Goal: Find contact information: Find contact information

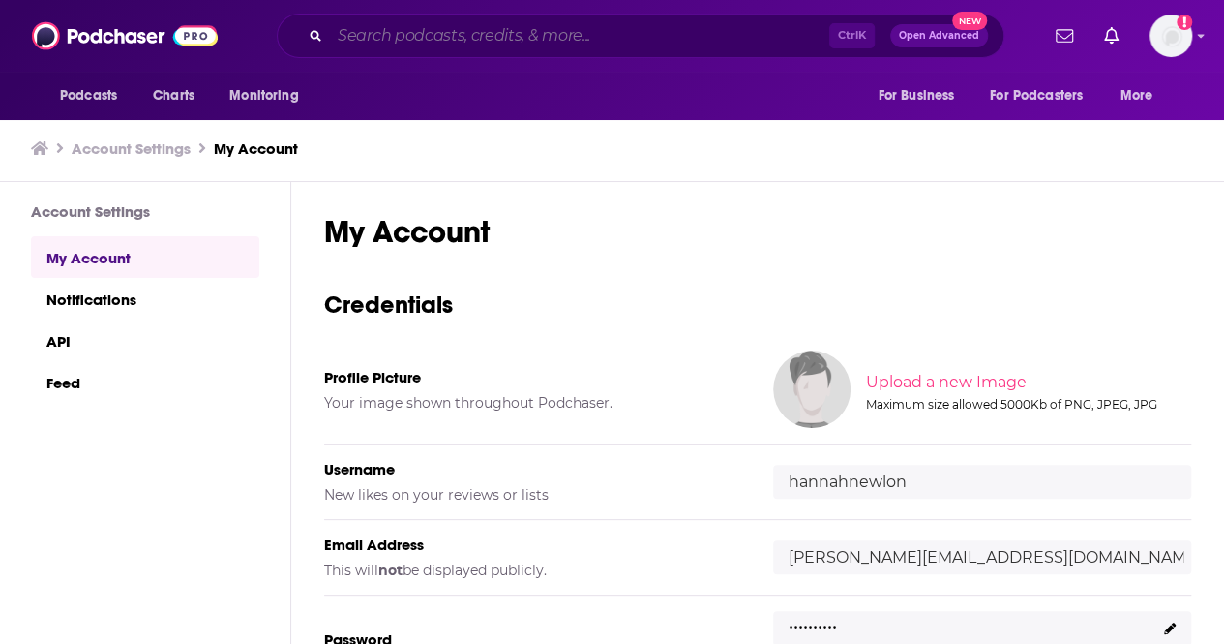
click at [381, 34] on input "Search podcasts, credits, & more..." at bounding box center [579, 35] width 499 height 31
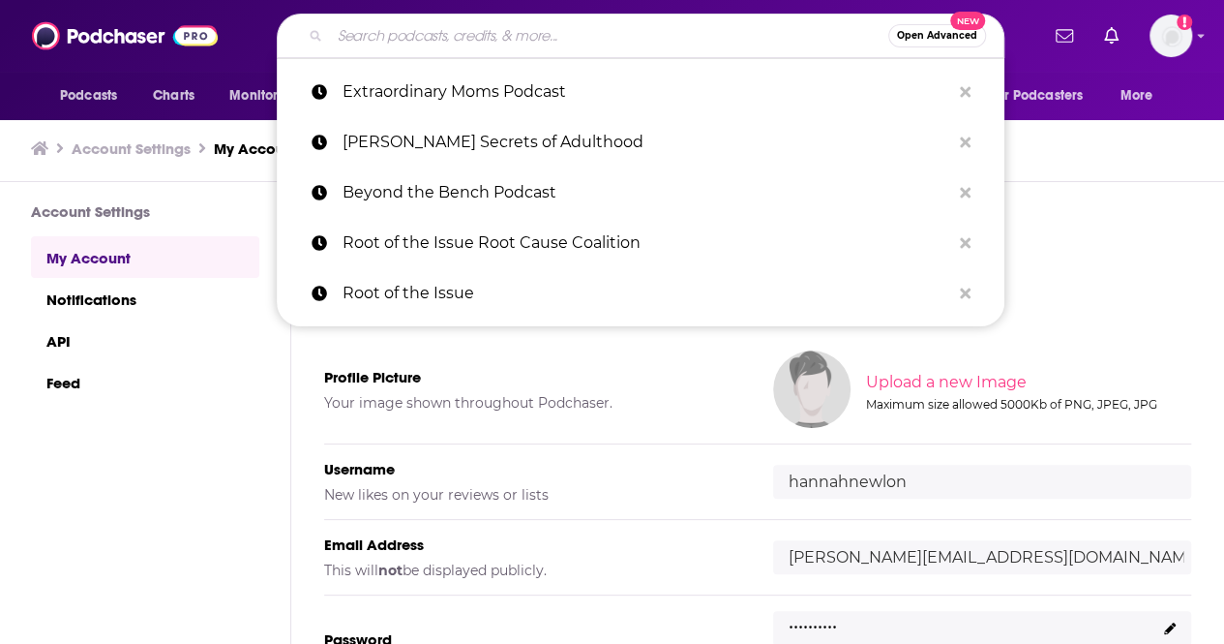
paste input "Outrage and Optimism"
type input "Outrage and Optimism"
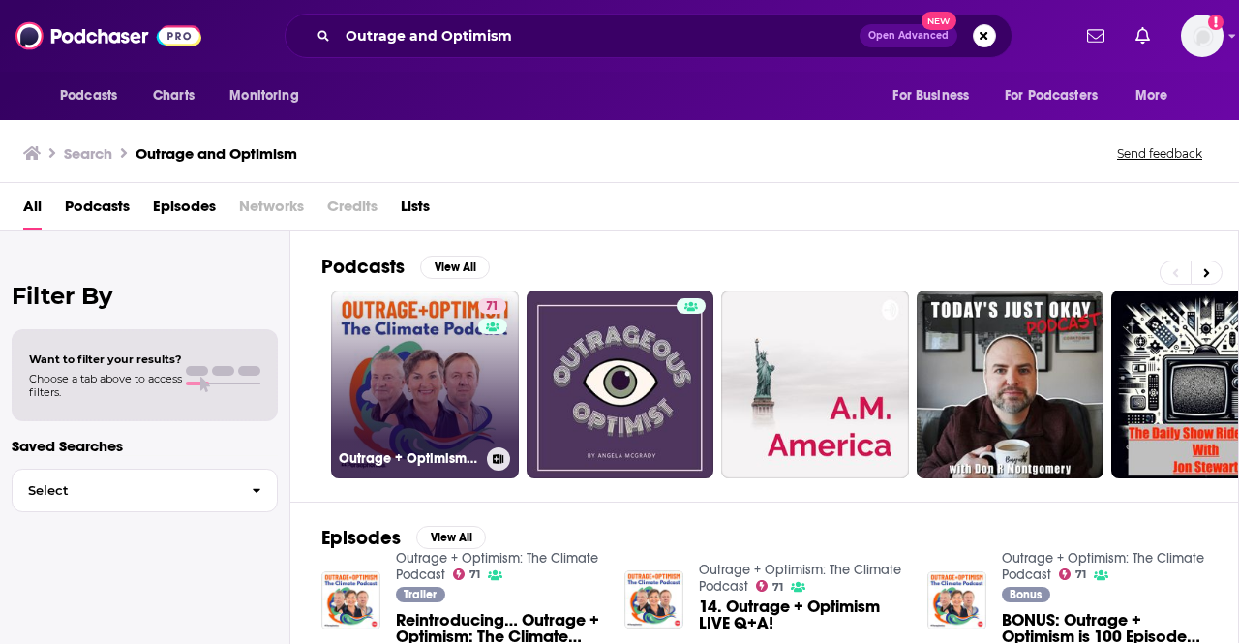
click at [434, 365] on link "71 Outrage + Optimism: The Climate Podcast" at bounding box center [425, 384] width 188 height 188
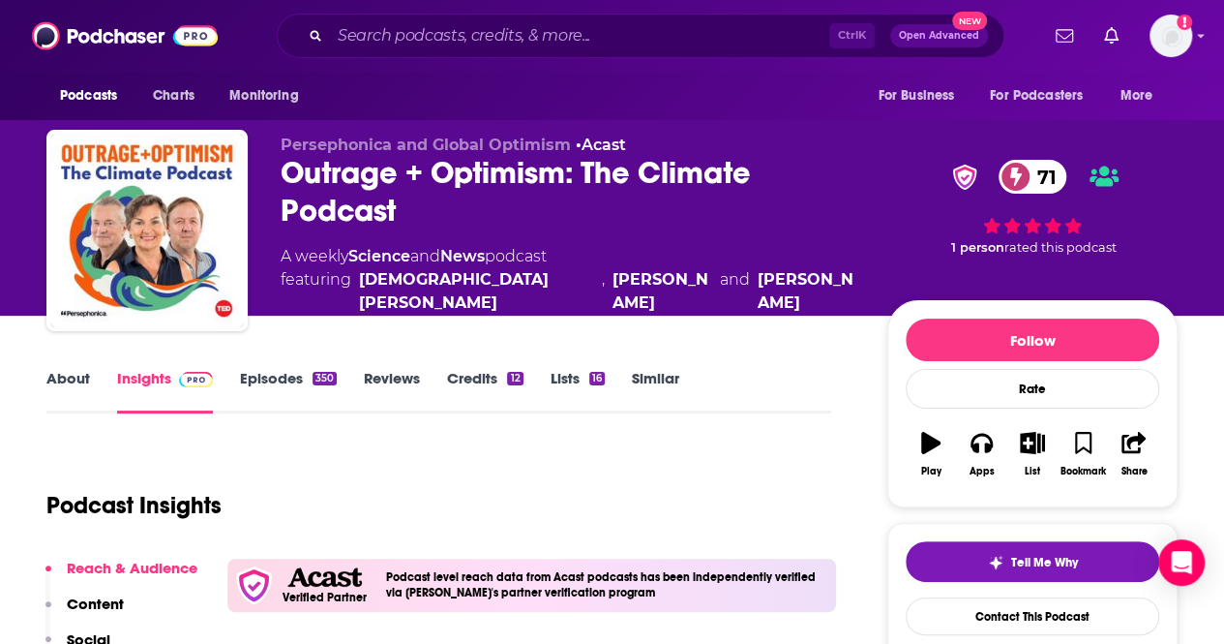
click at [423, 508] on div "Podcast Insights" at bounding box center [430, 493] width 769 height 99
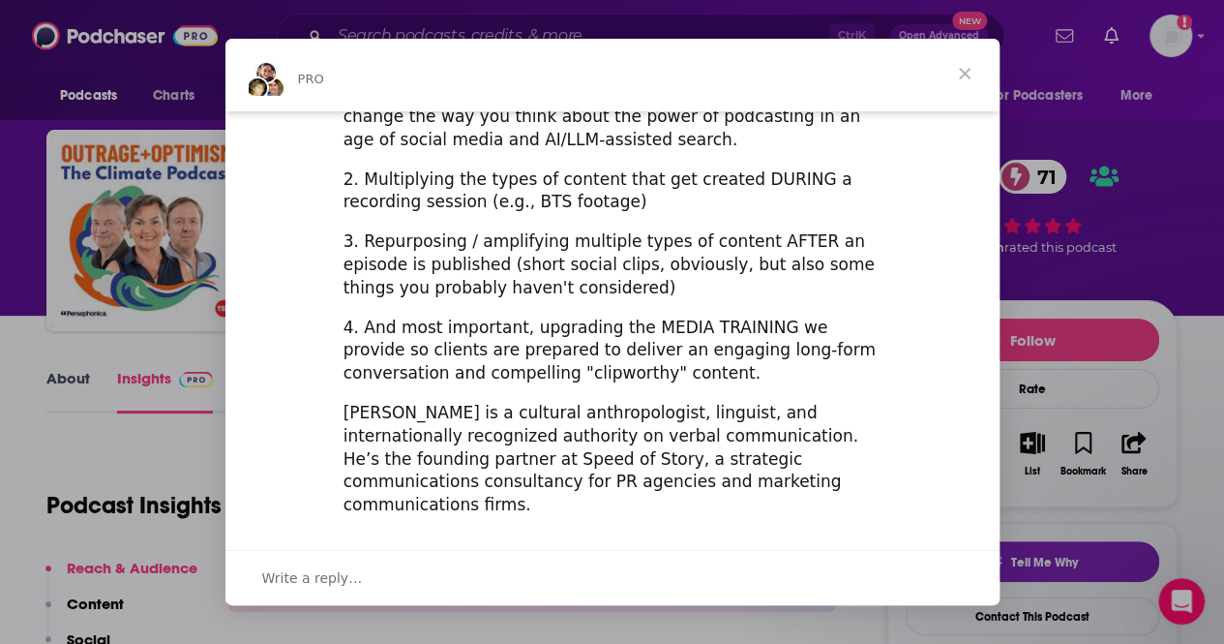
scroll to position [774, 0]
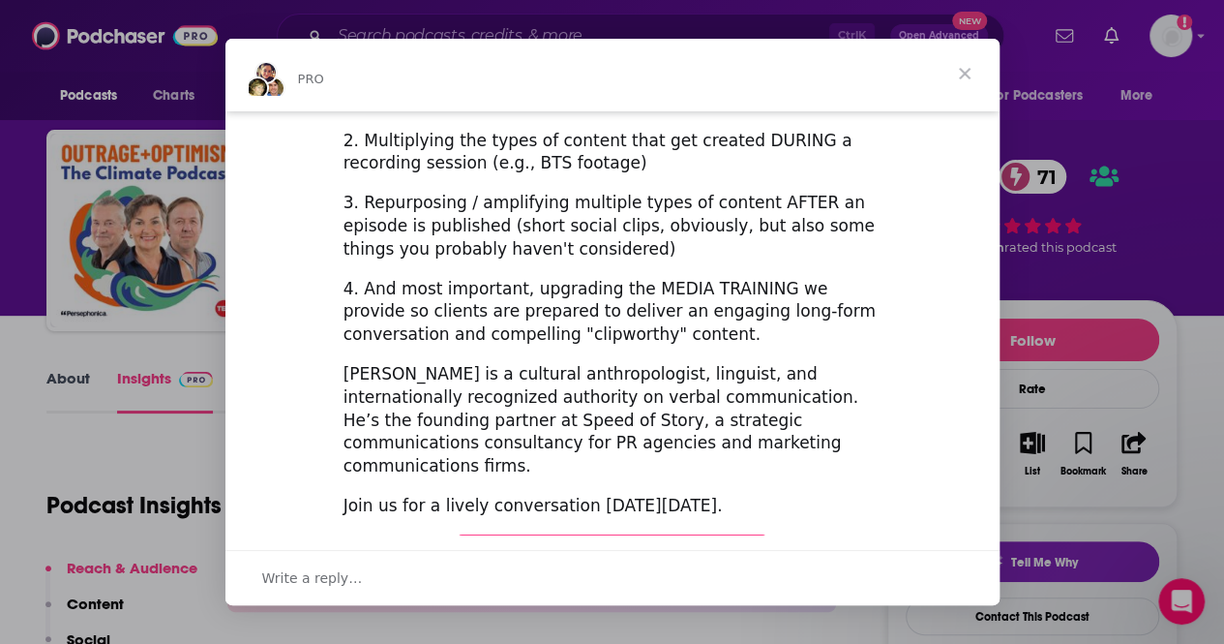
click at [167, 491] on div "Intercom messenger" at bounding box center [612, 322] width 1224 height 644
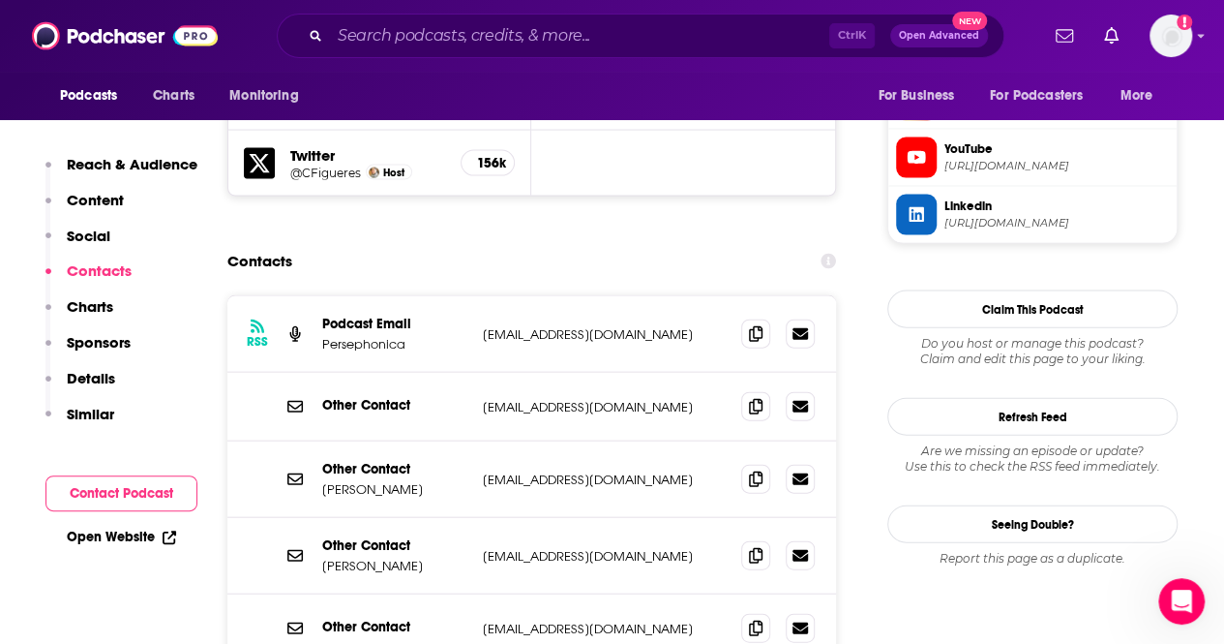
scroll to position [1977, 0]
click at [432, 315] on p "Podcast Email" at bounding box center [394, 323] width 145 height 16
drag, startPoint x: 443, startPoint y: 417, endPoint x: 319, endPoint y: 425, distance: 124.1
click at [319, 440] on div "Other Contact [PERSON_NAME] [PERSON_NAME][EMAIL_ADDRESS][DOMAIN_NAME] [EMAIL_AD…" at bounding box center [531, 478] width 609 height 76
copy p "[PERSON_NAME]"
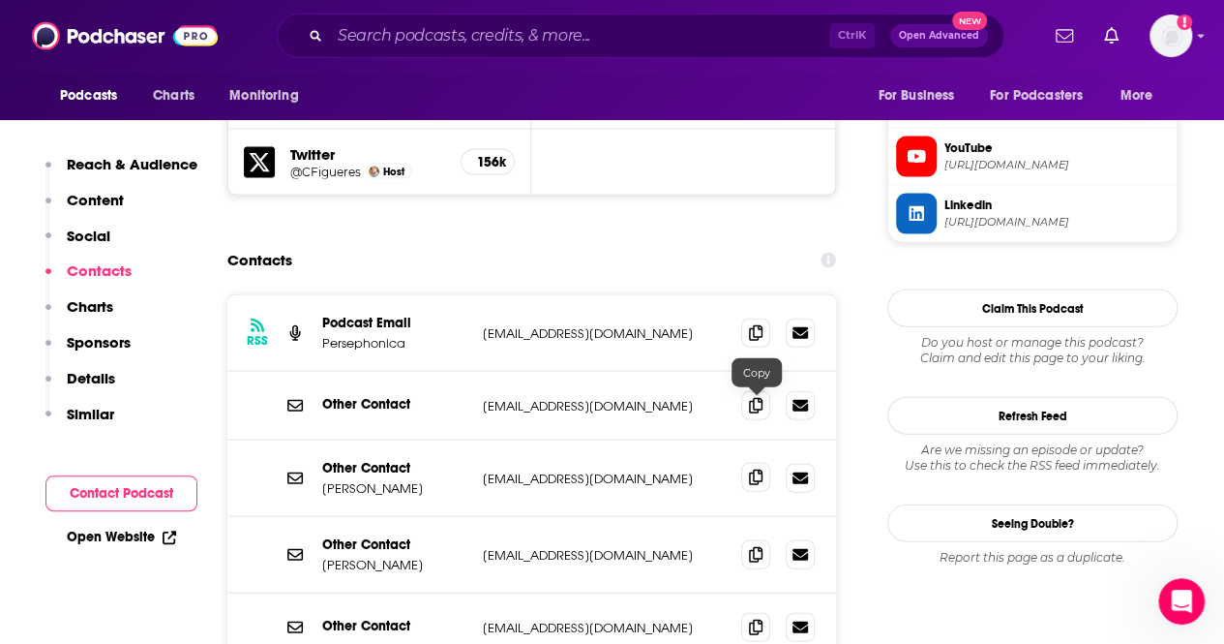
click at [759, 469] on icon at bounding box center [756, 476] width 14 height 15
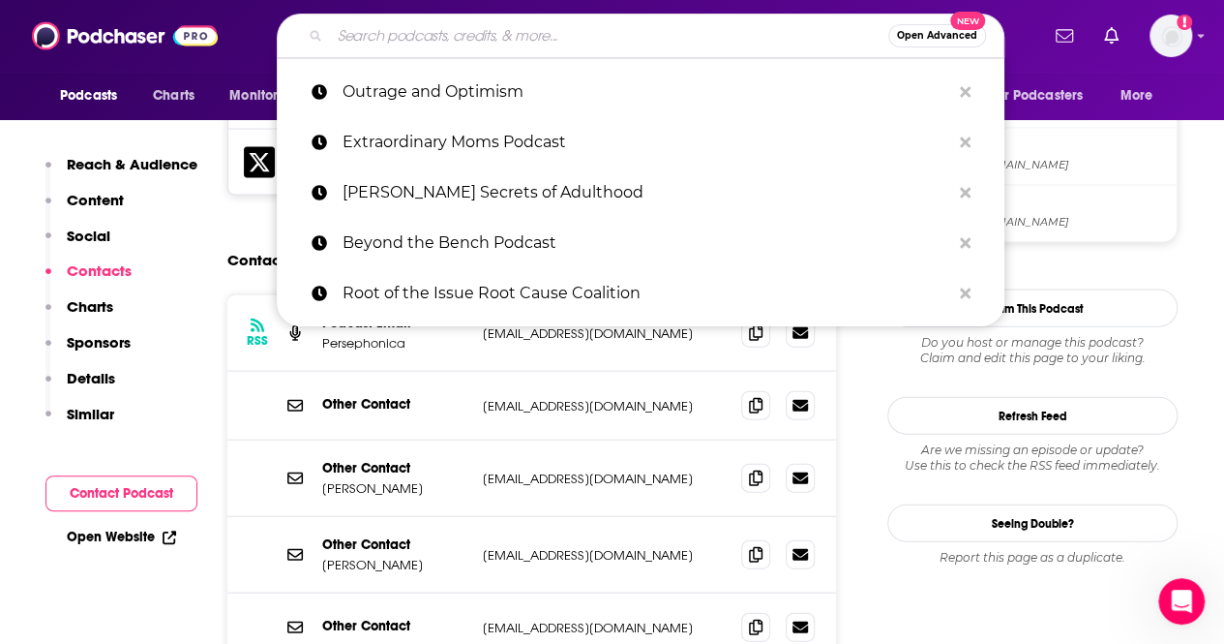
click at [467, 43] on input "Search podcasts, credits, & more..." at bounding box center [609, 35] width 558 height 31
paste input "Zero Emissions Podcast"
type input "Zero Emissions Podcast"
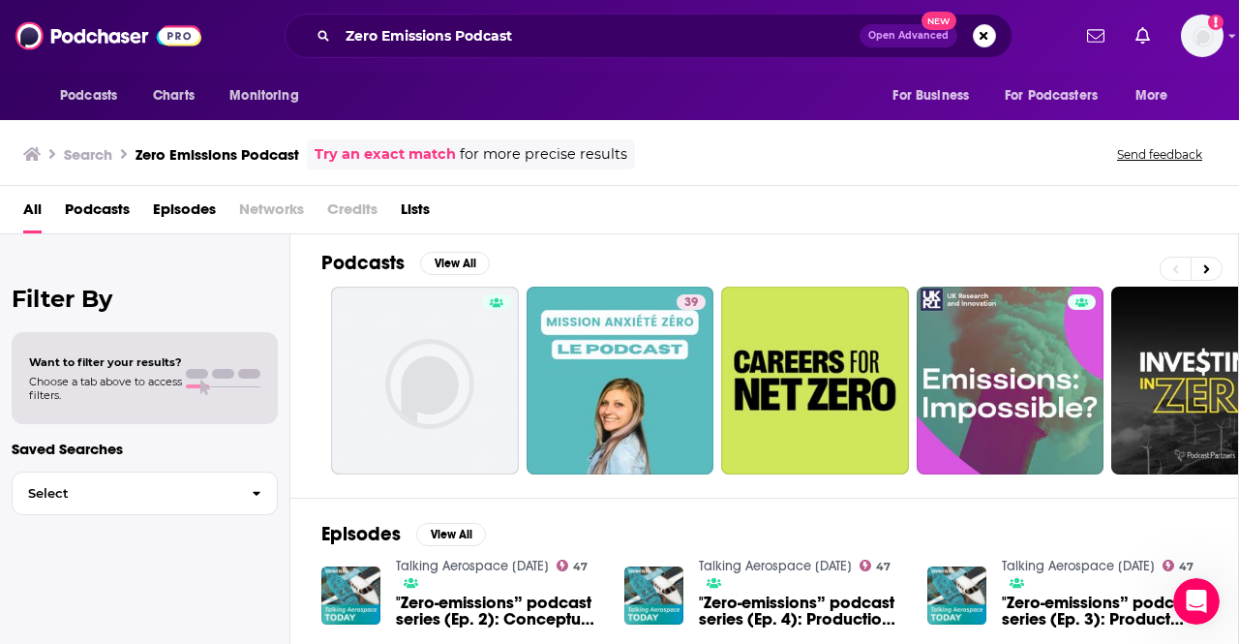
scroll to position [6, 0]
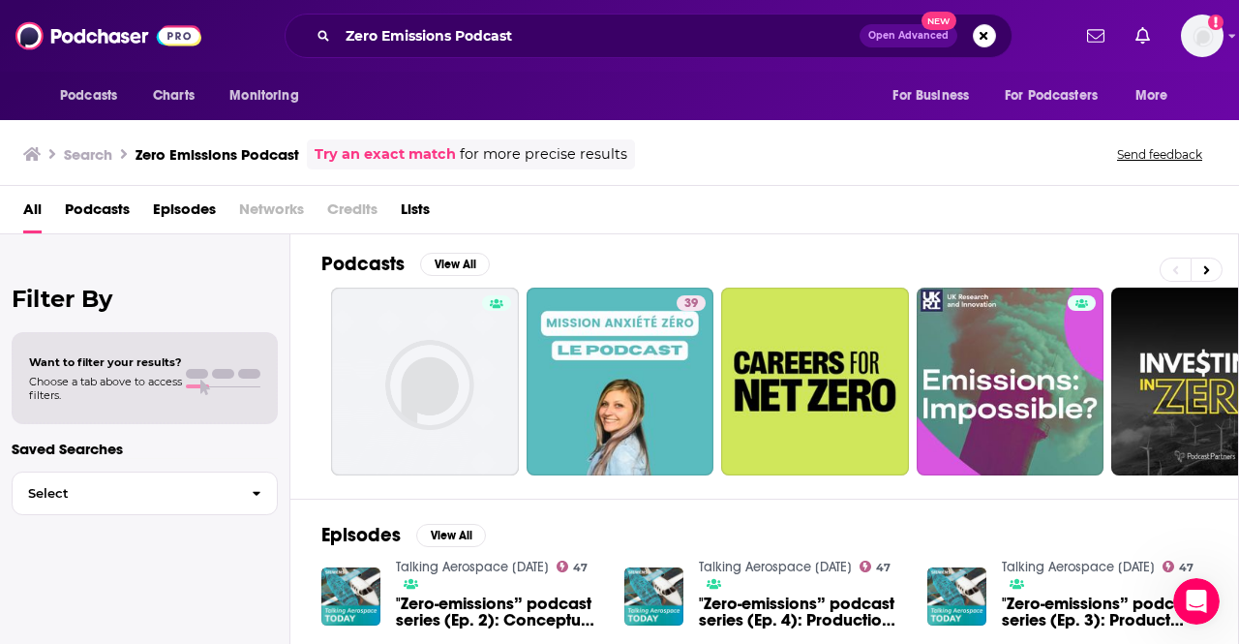
click at [610, 57] on div "Zero Emissions Podcast Open Advanced New" at bounding box center [649, 36] width 728 height 45
click at [606, 51] on div "Zero Emissions Podcast Open Advanced New" at bounding box center [649, 36] width 728 height 45
click at [594, 36] on input "Zero Emissions Podcast" at bounding box center [599, 35] width 522 height 31
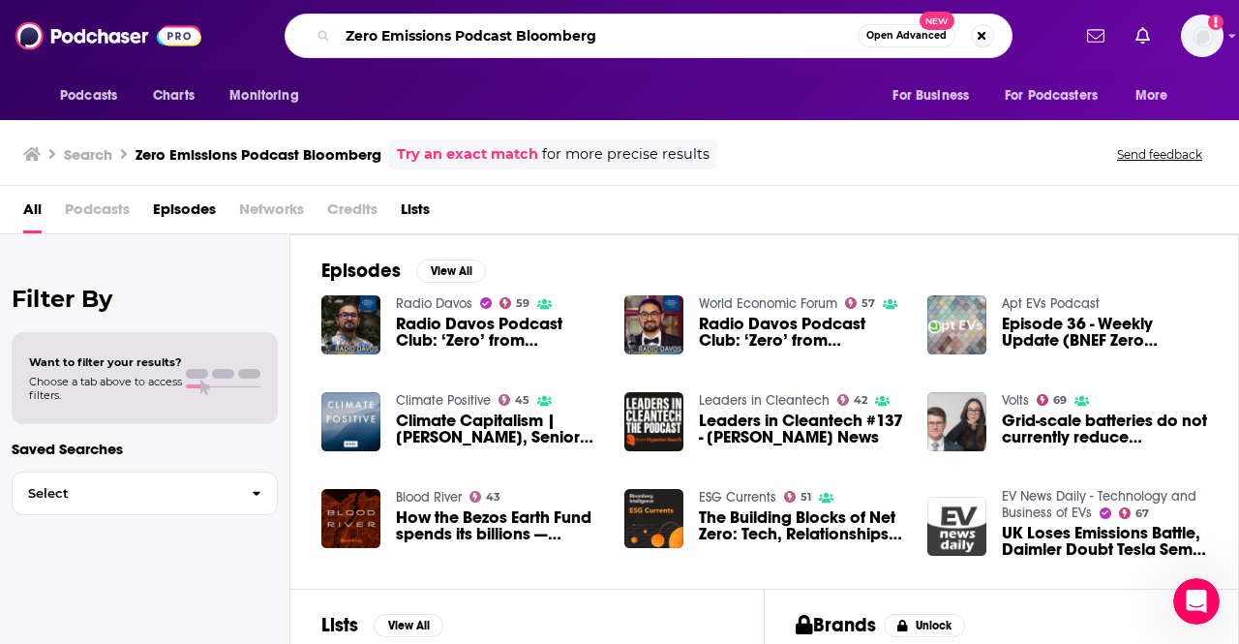
drag, startPoint x: 625, startPoint y: 31, endPoint x: 0, endPoint y: 27, distance: 625.3
click at [0, 27] on div "Podcasts Charts Monitoring Zero Emissions Podcast Bloomberg Open Advanced New F…" at bounding box center [619, 36] width 1239 height 72
paste input "House on Fire Podcast"
type input "House on Fire Podcast"
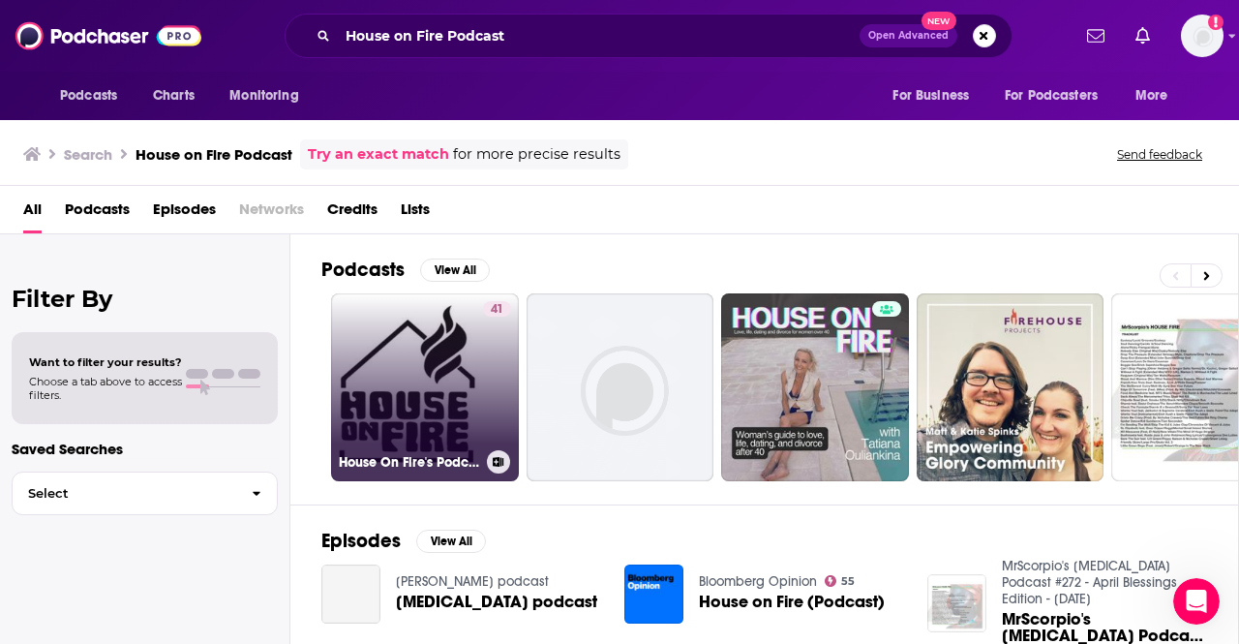
click at [433, 377] on link "41 House On Fire's Podcast" at bounding box center [425, 387] width 188 height 188
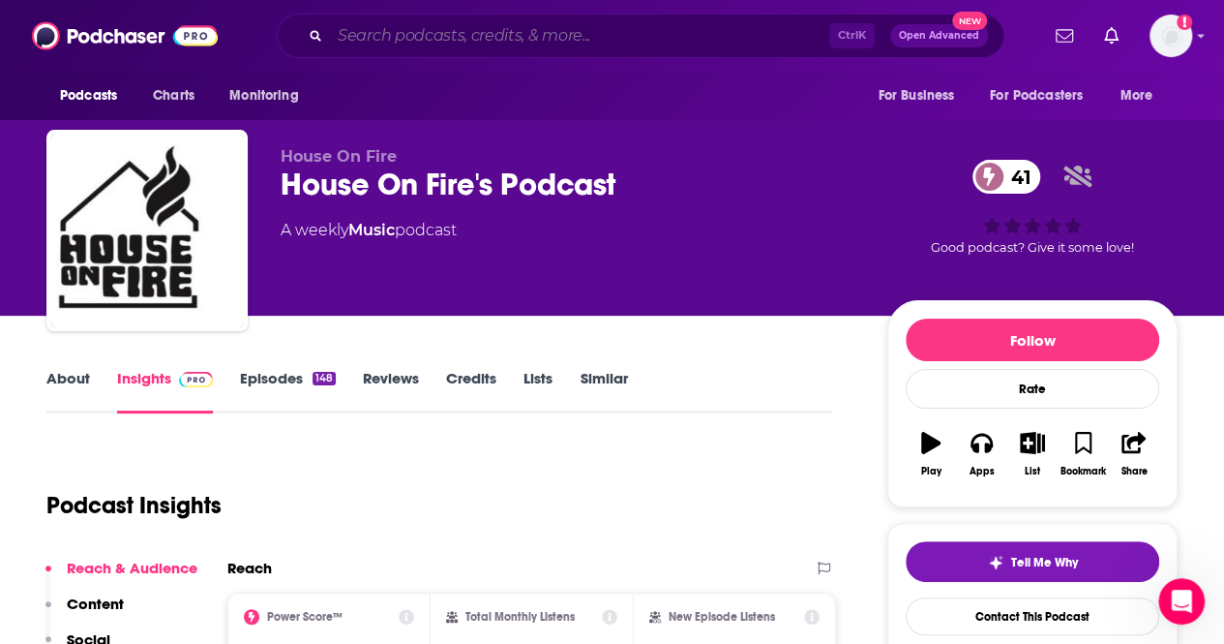
click at [422, 34] on input "Search podcasts, credits, & more..." at bounding box center [579, 35] width 499 height 31
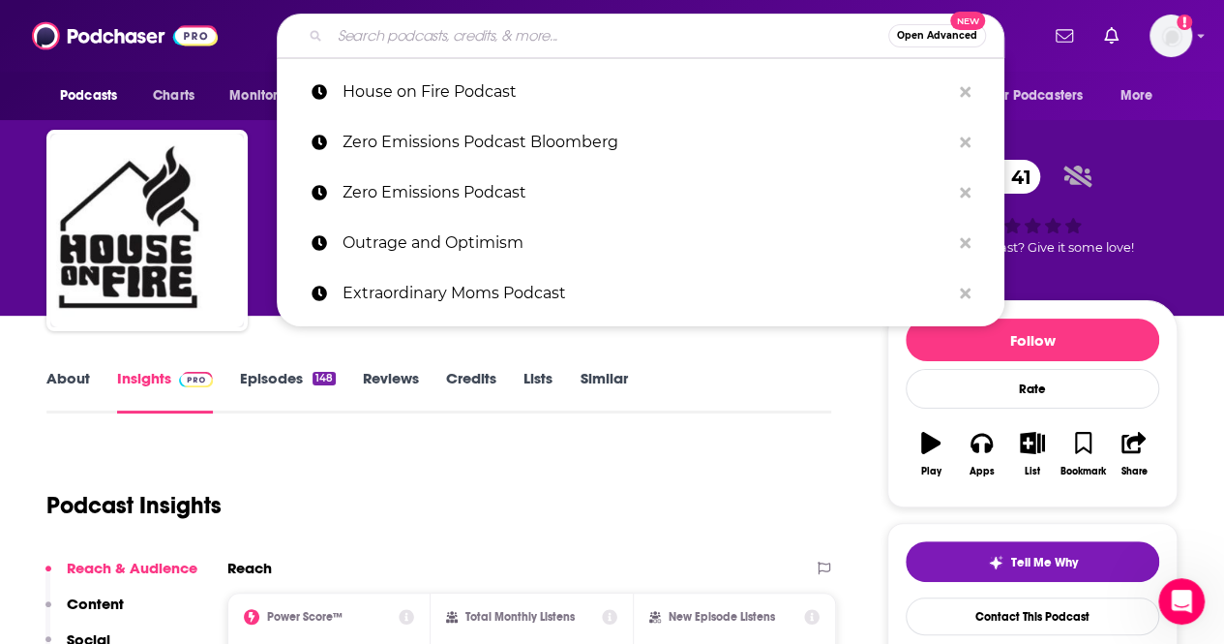
paste input "Parenting Podcast | Good Inside"
type input "Parenting Podcast | Good Inside"
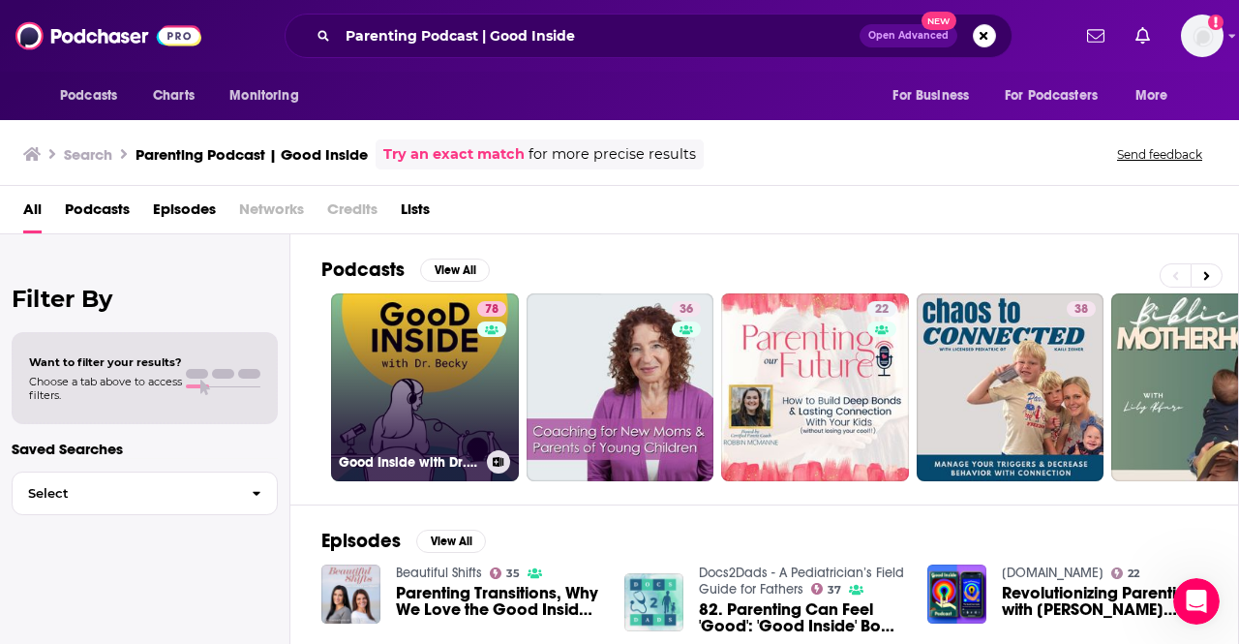
click at [424, 339] on link "78 Good Inside with Dr. [PERSON_NAME]" at bounding box center [425, 387] width 188 height 188
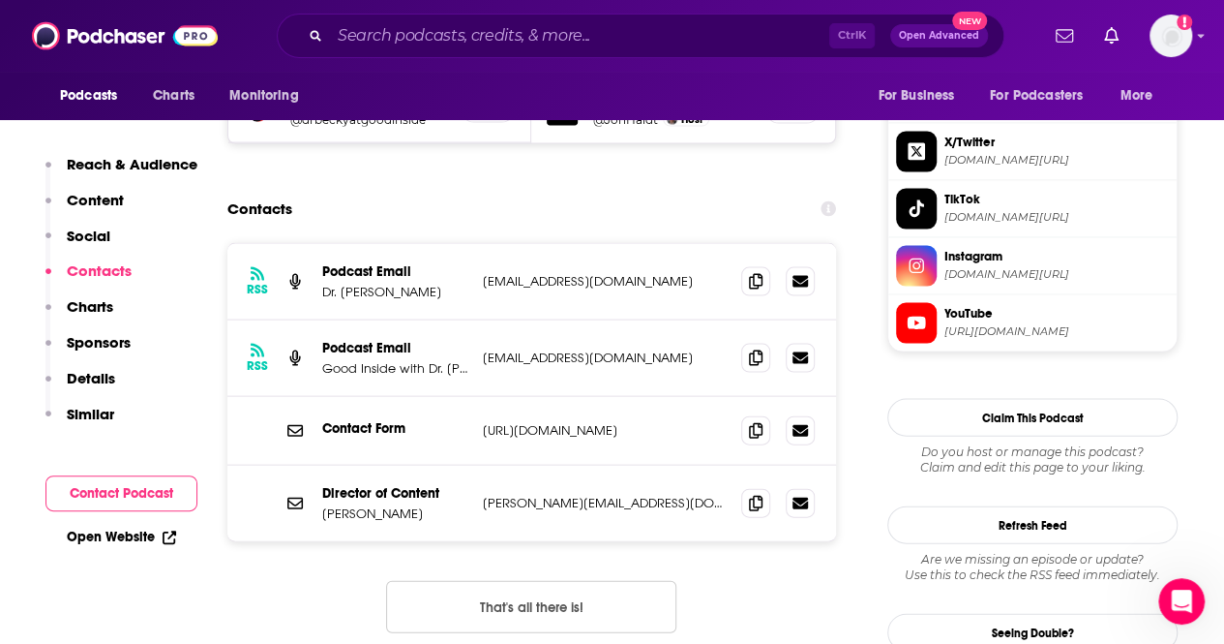
scroll to position [1881, 0]
drag, startPoint x: 410, startPoint y: 196, endPoint x: 317, endPoint y: 195, distance: 93.9
click at [317, 243] on div "RSS Podcast Email Dr. [PERSON_NAME] [EMAIL_ADDRESS][DOMAIN_NAME] [EMAIL_ADDRESS…" at bounding box center [531, 281] width 609 height 76
copy p "Dr. [PERSON_NAME]"
click at [317, 243] on div "RSS Podcast Email Dr. [PERSON_NAME] [EMAIL_ADDRESS][DOMAIN_NAME] [EMAIL_ADDRESS…" at bounding box center [531, 281] width 609 height 76
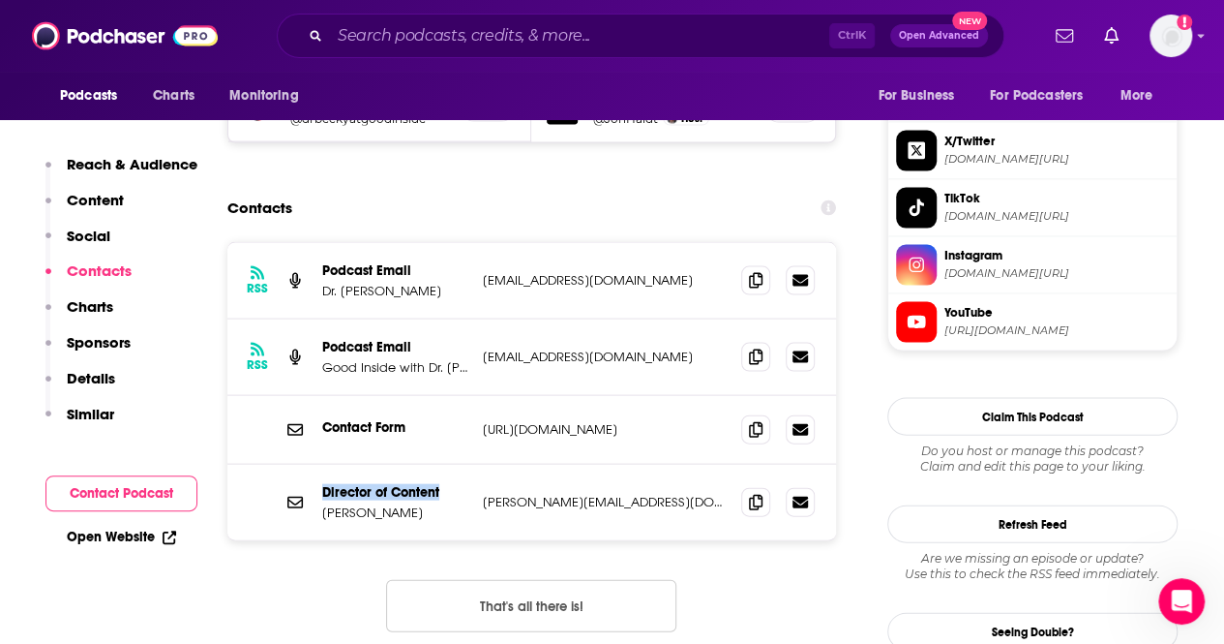
drag, startPoint x: 445, startPoint y: 392, endPoint x: 325, endPoint y: 393, distance: 120.0
click at [325, 484] on p "Director of Content" at bounding box center [394, 492] width 145 height 16
copy p "Director of Content"
drag, startPoint x: 377, startPoint y: 415, endPoint x: 311, endPoint y: 413, distance: 66.8
click at [311, 465] on div "Director of Content [PERSON_NAME] [PERSON_NAME][EMAIL_ADDRESS][DOMAIN_NAME] [PE…" at bounding box center [531, 502] width 609 height 75
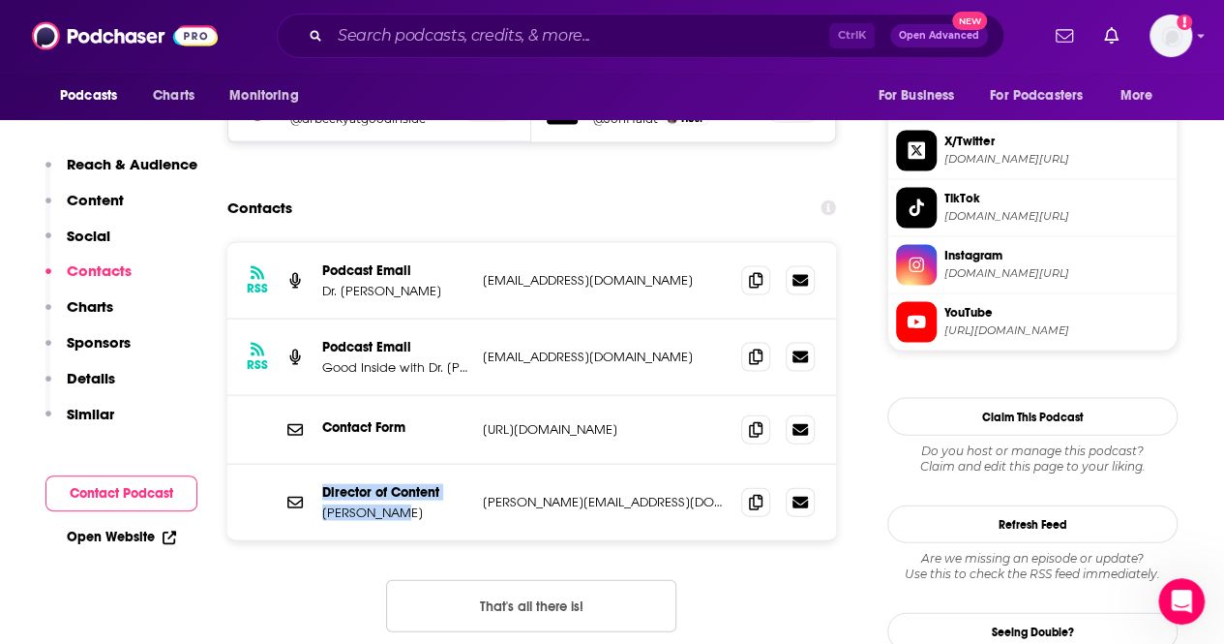
click at [377, 465] on div "Director of Content [PERSON_NAME] [PERSON_NAME][EMAIL_ADDRESS][DOMAIN_NAME] [PE…" at bounding box center [531, 502] width 609 height 75
drag, startPoint x: 398, startPoint y: 428, endPoint x: 325, endPoint y: 419, distance: 73.1
click at [325, 465] on div "Director of Content [PERSON_NAME] [PERSON_NAME][EMAIL_ADDRESS][DOMAIN_NAME] [PE…" at bounding box center [531, 502] width 609 height 75
copy p "[PERSON_NAME]"
drag, startPoint x: 700, startPoint y: 420, endPoint x: 482, endPoint y: 404, distance: 218.4
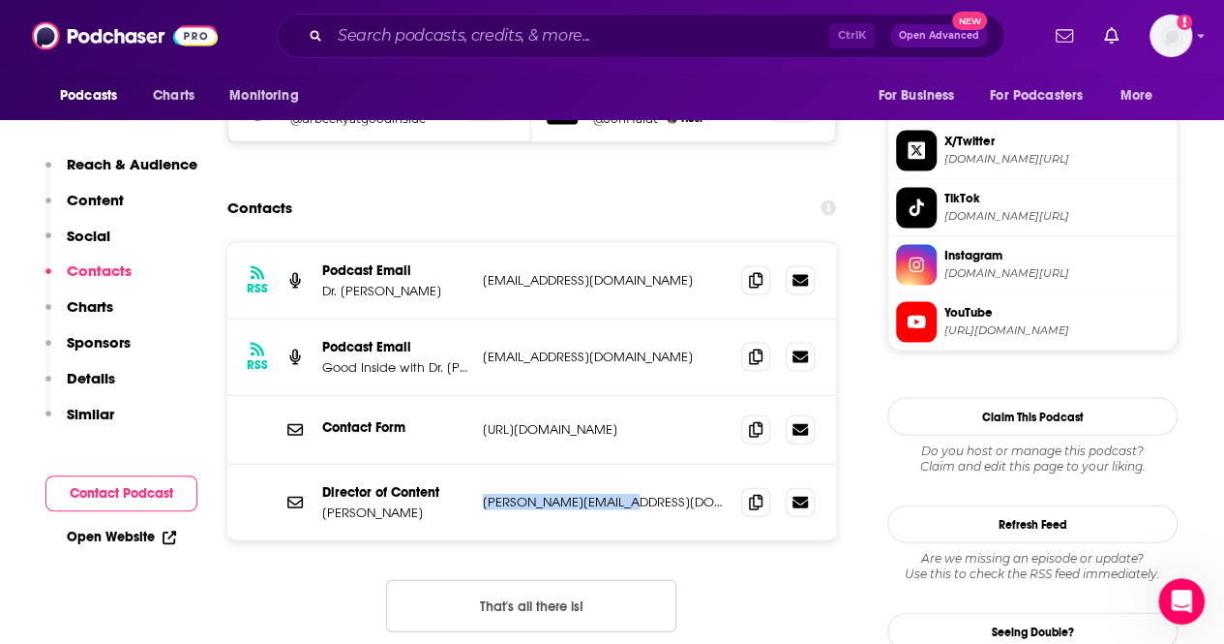
click at [482, 465] on div "Director of Content [PERSON_NAME] [PERSON_NAME][EMAIL_ADDRESS][DOMAIN_NAME] [PE…" at bounding box center [531, 502] width 609 height 75
copy p "[PERSON_NAME][EMAIL_ADDRESS][DOMAIN_NAME]"
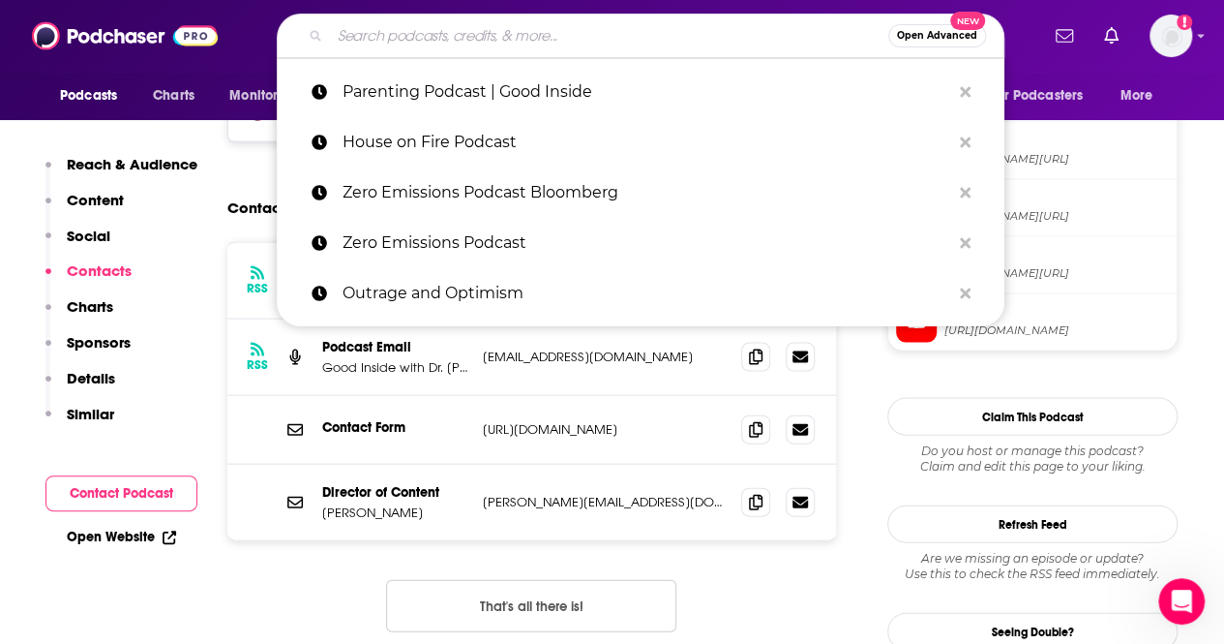
click at [472, 36] on input "Search podcasts, credits, & more..." at bounding box center [609, 35] width 558 height 31
paste input "GreenBiz 350 Podcast"
type input "GreenBiz 350 Podcast"
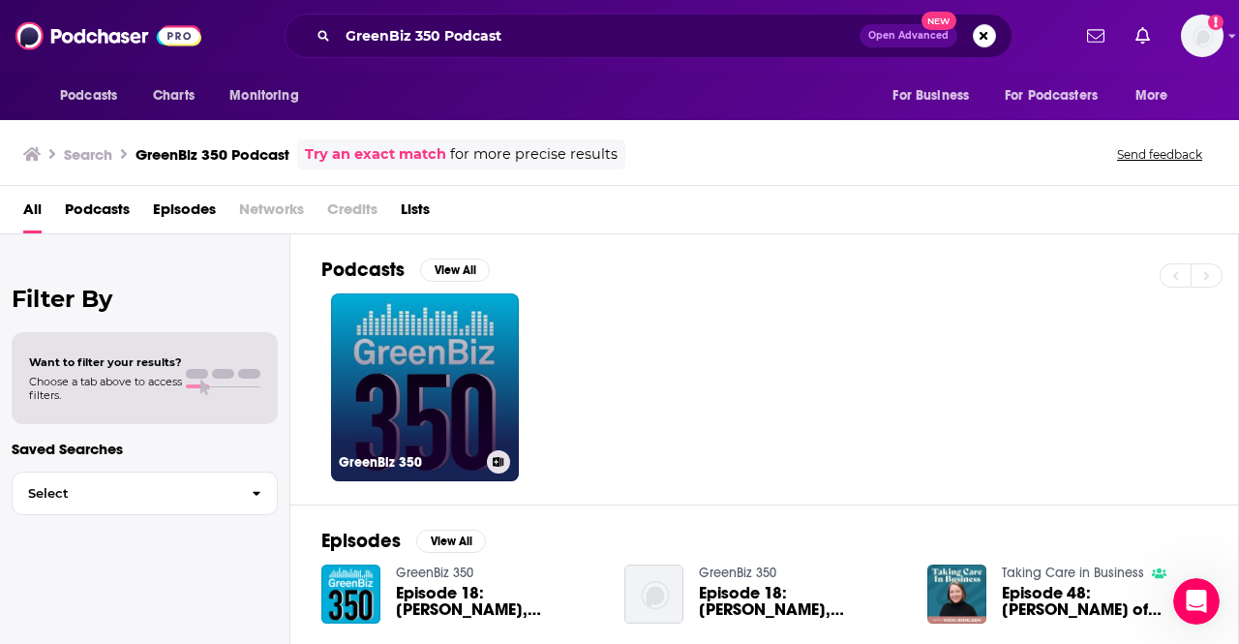
click at [369, 356] on link "GreenBiz 350" at bounding box center [425, 387] width 188 height 188
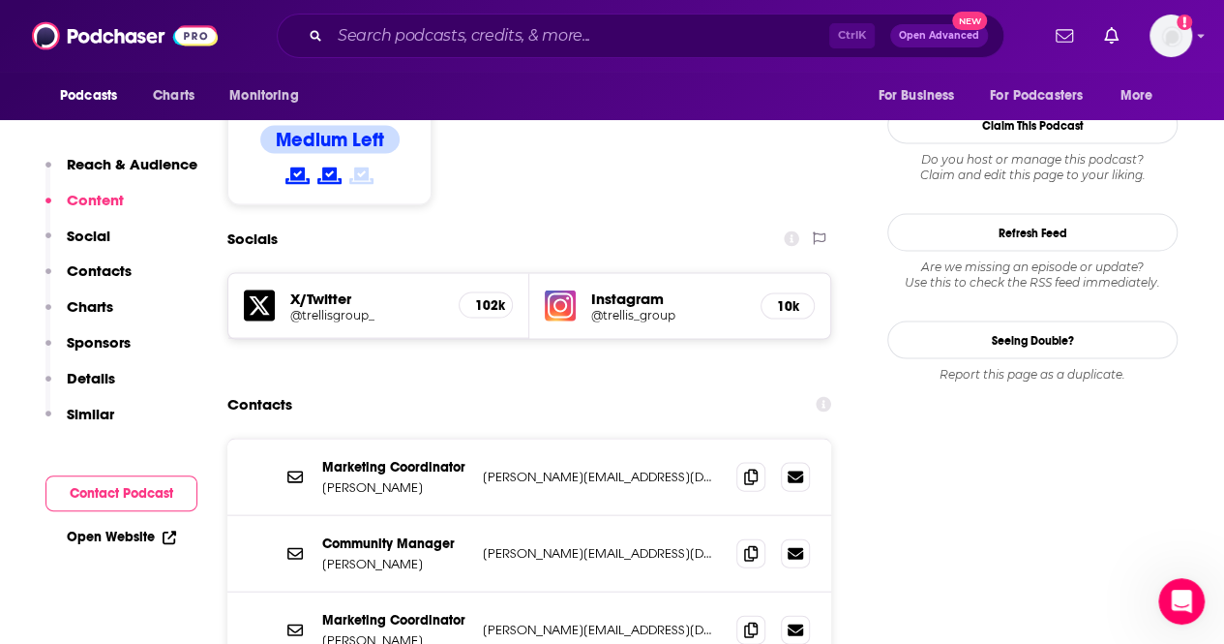
scroll to position [1863, 0]
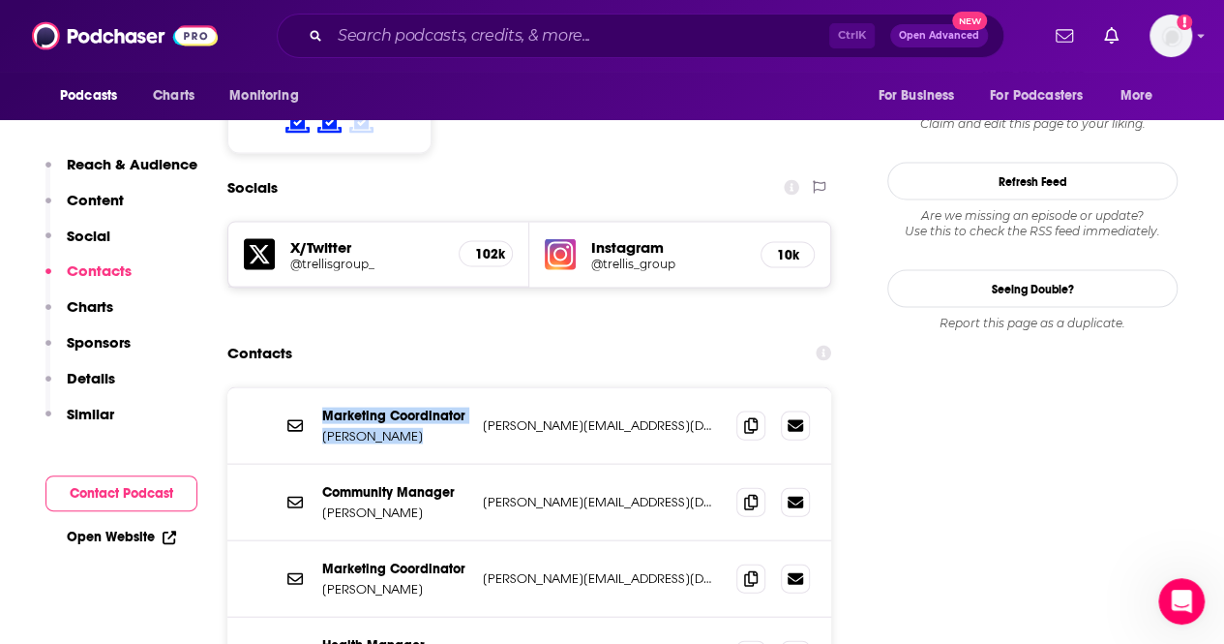
drag, startPoint x: 317, startPoint y: 295, endPoint x: 476, endPoint y: 289, distance: 158.8
click at [476, 388] on div "Marketing Coordinator [PERSON_NAME] [PERSON_NAME][EMAIL_ADDRESS][DOMAIN_NAME] […" at bounding box center [529, 426] width 604 height 76
drag, startPoint x: 324, startPoint y: 287, endPoint x: 464, endPoint y: 288, distance: 139.4
click at [464, 407] on p "Marketing Coordinator" at bounding box center [394, 415] width 145 height 16
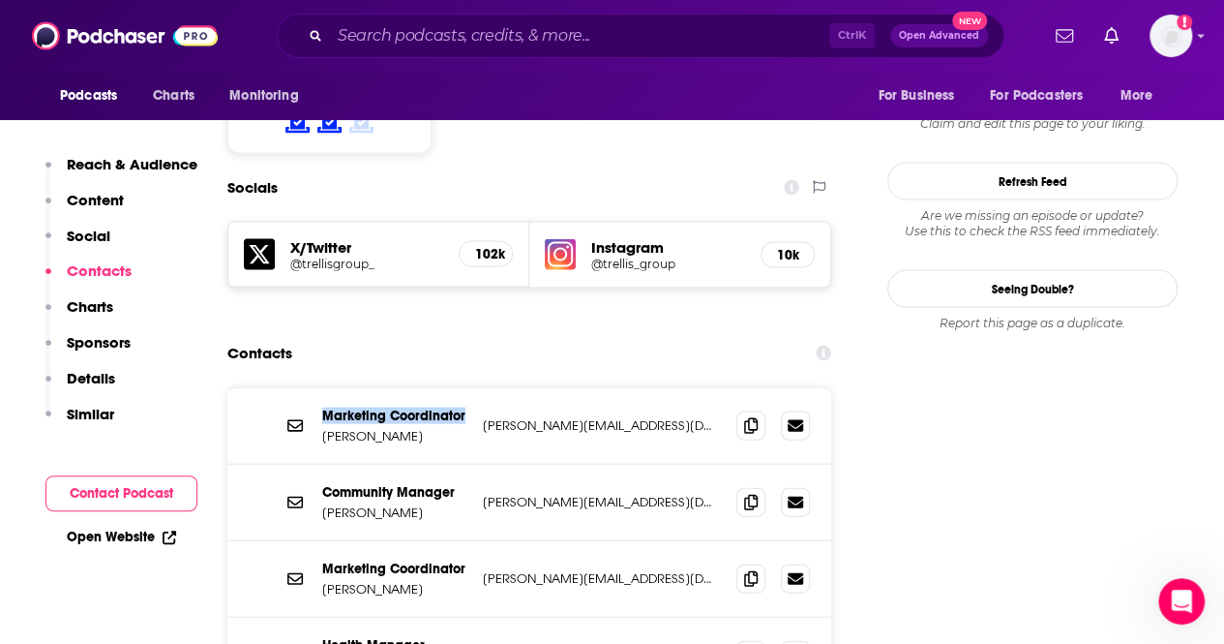
copy p "Marketing Coordinator"
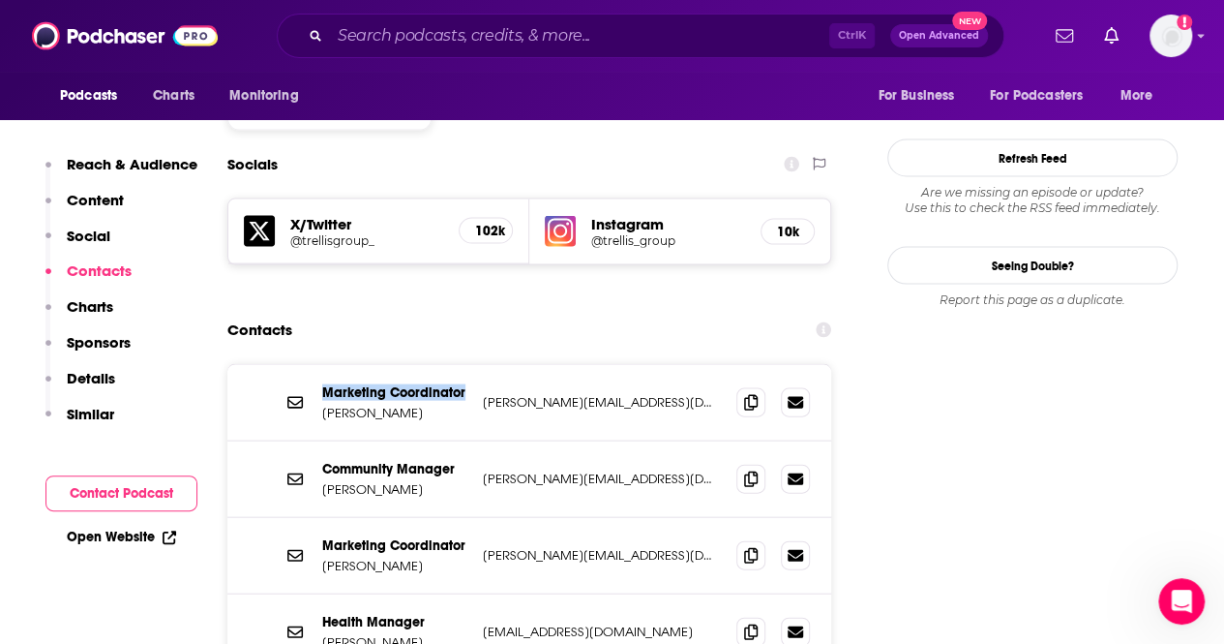
scroll to position [1871, 0]
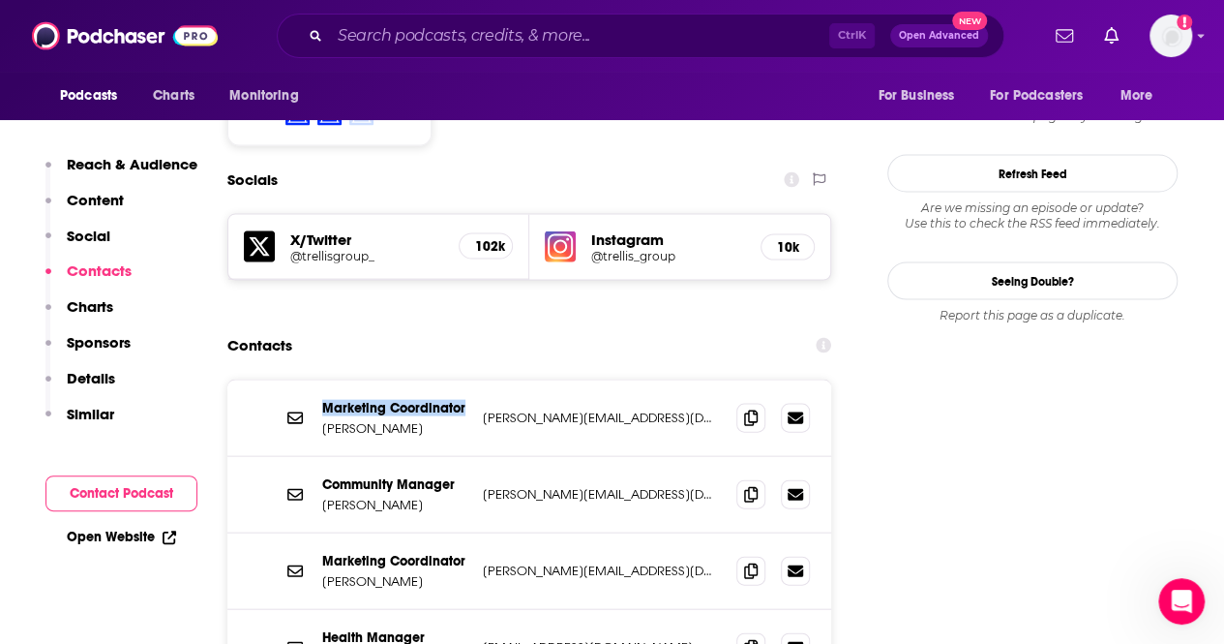
drag, startPoint x: 467, startPoint y: 324, endPoint x: 327, endPoint y: 313, distance: 140.8
click at [327, 380] on div "Marketing Coordinator [PERSON_NAME] [PERSON_NAME][EMAIL_ADDRESS][DOMAIN_NAME] […" at bounding box center [529, 418] width 604 height 76
click at [327, 420] on p "[PERSON_NAME]" at bounding box center [394, 428] width 145 height 16
drag, startPoint x: 442, startPoint y: 308, endPoint x: 322, endPoint y: 304, distance: 120.1
click at [322, 420] on p "[PERSON_NAME]" at bounding box center [394, 428] width 145 height 16
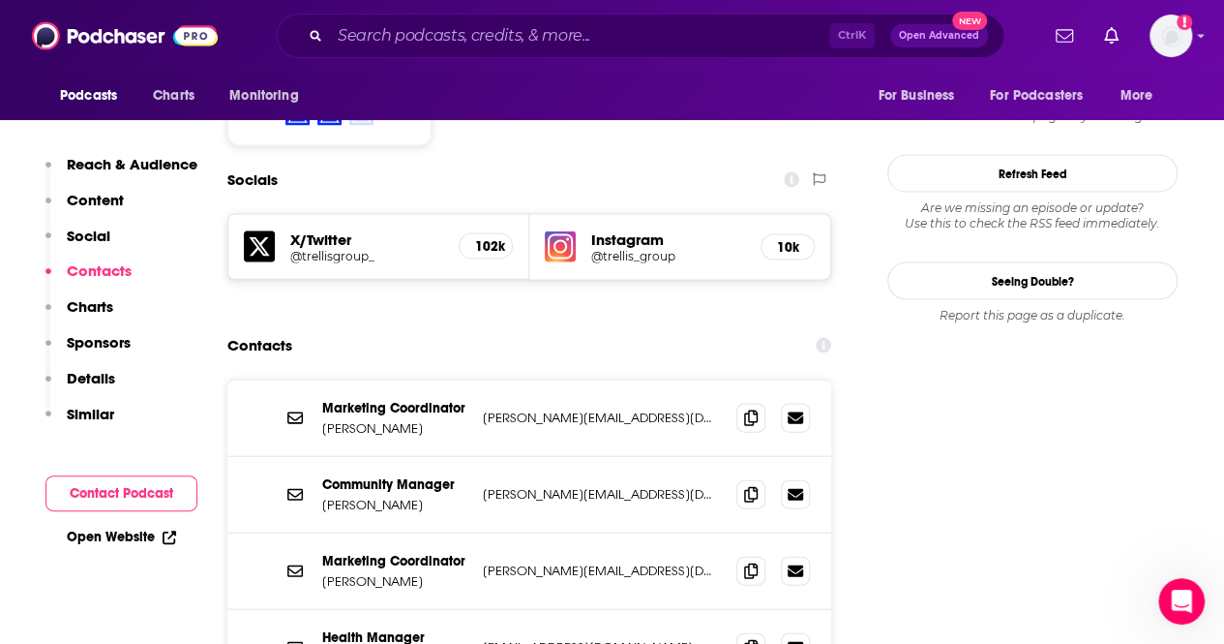
copy p "[PERSON_NAME]"
click at [747, 403] on span at bounding box center [751, 417] width 29 height 29
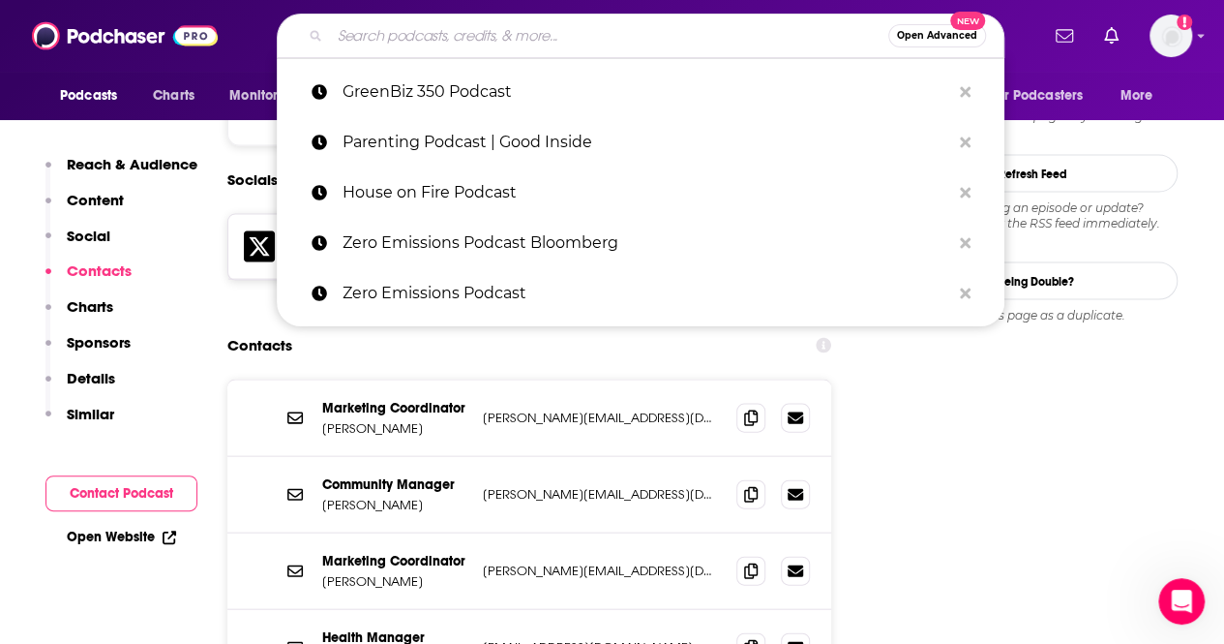
click at [401, 22] on input "Search podcasts, credits, & more..." at bounding box center [609, 35] width 558 height 31
paste input "[PERSON_NAME] Radio Hour : NPR"
type input "[PERSON_NAME] Radio Hour : NPR"
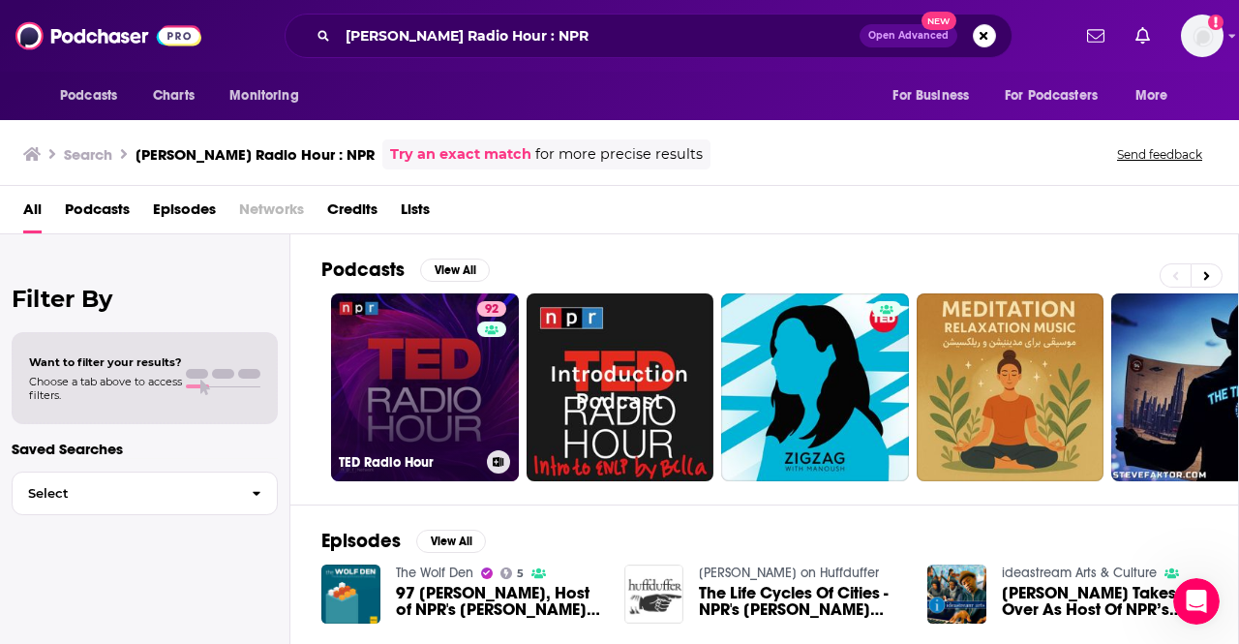
click at [467, 353] on link "92 [PERSON_NAME] Radio Hour" at bounding box center [425, 387] width 188 height 188
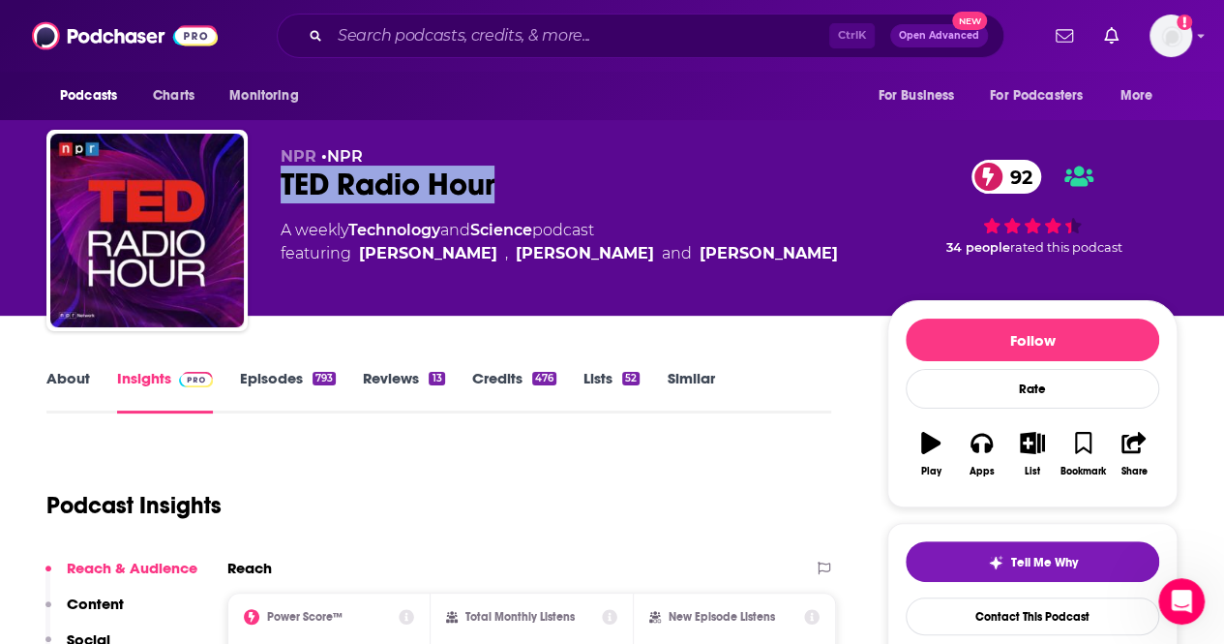
drag, startPoint x: 544, startPoint y: 189, endPoint x: 258, endPoint y: 181, distance: 285.6
click at [258, 181] on div "NPR • NPR [PERSON_NAME] Radio Hour 92 A weekly Technology and Science podcast f…" at bounding box center [611, 234] width 1131 height 209
copy h2 "TED Radio Hour"
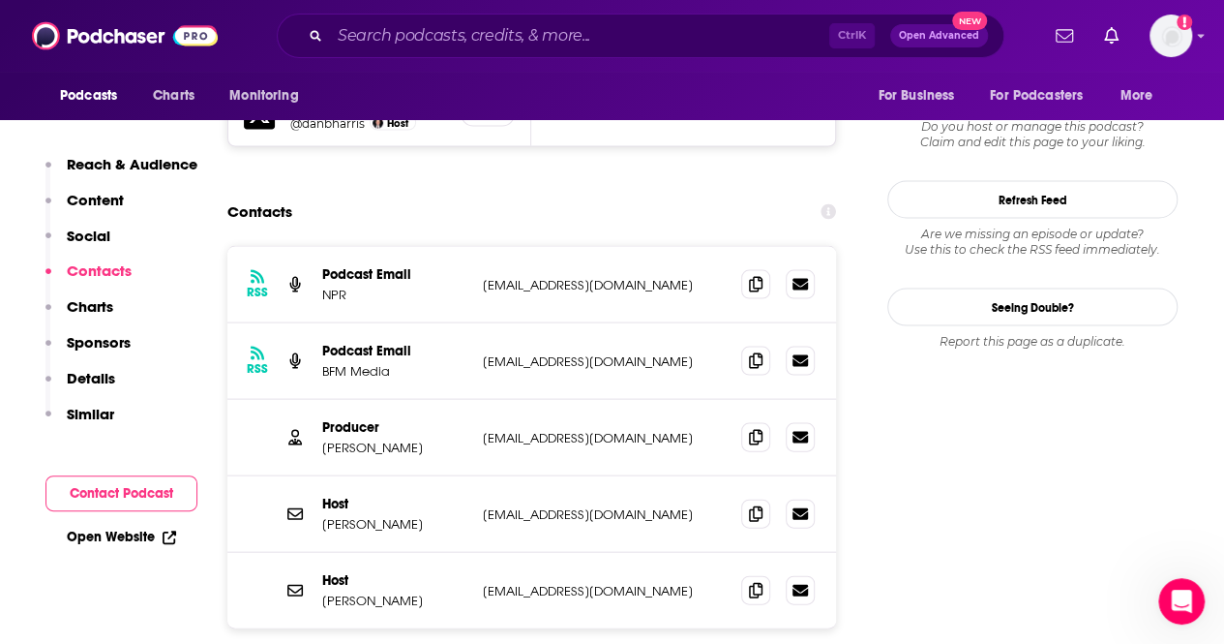
scroll to position [1846, 0]
drag, startPoint x: 321, startPoint y: 340, endPoint x: 401, endPoint y: 347, distance: 79.7
click at [401, 399] on div "Producer [PERSON_NAME] [PERSON_NAME][EMAIL_ADDRESS][DOMAIN_NAME] [EMAIL_ADDRESS…" at bounding box center [531, 437] width 609 height 76
copy p "Producer"
click at [397, 438] on p "[PERSON_NAME]" at bounding box center [394, 446] width 145 height 16
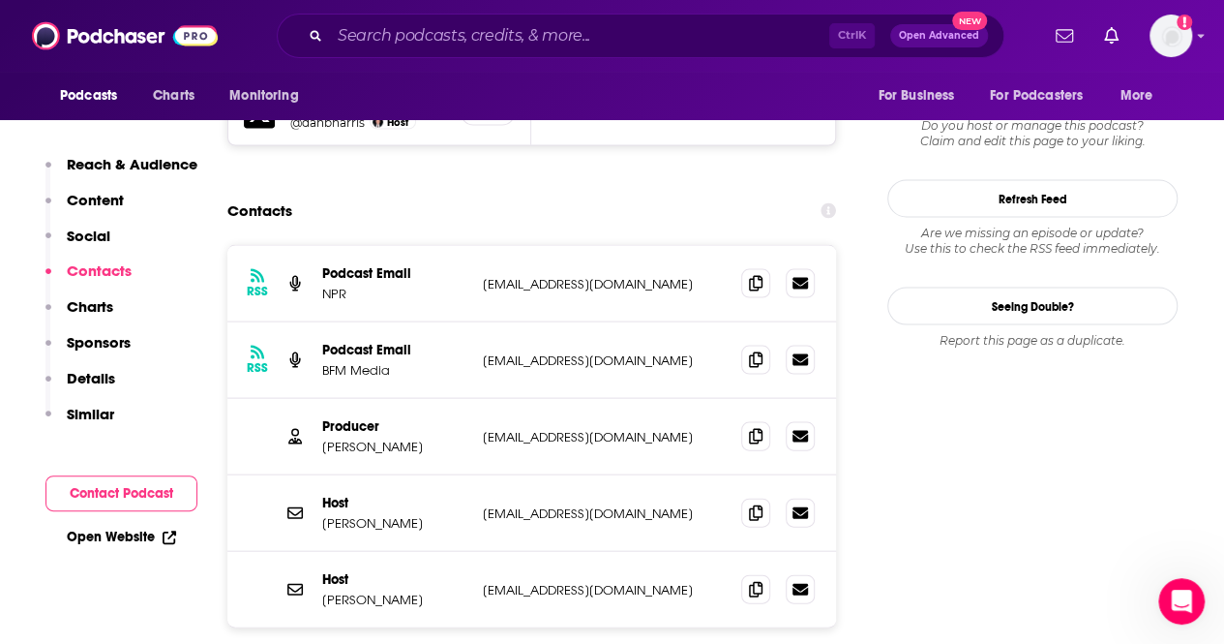
drag, startPoint x: 420, startPoint y: 365, endPoint x: 323, endPoint y: 359, distance: 97.0
click at [323, 438] on p "[PERSON_NAME]" at bounding box center [394, 446] width 145 height 16
copy p "[PERSON_NAME]"
click at [752, 428] on icon at bounding box center [756, 435] width 14 height 15
click at [386, 14] on div "Ctrl K Open Advanced New" at bounding box center [641, 36] width 728 height 45
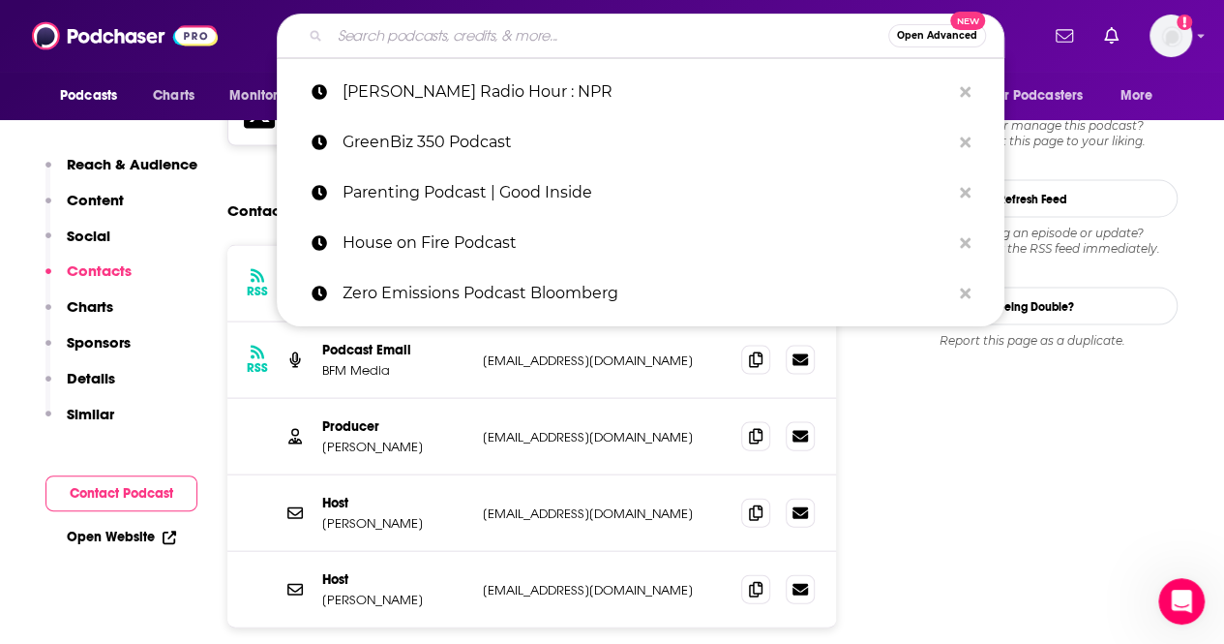
click at [404, 26] on input "Search podcasts, credits, & more..." at bounding box center [609, 35] width 558 height 31
paste input "Extraordinary Moms Podcast"
type input "Extraordinary Moms Podcast"
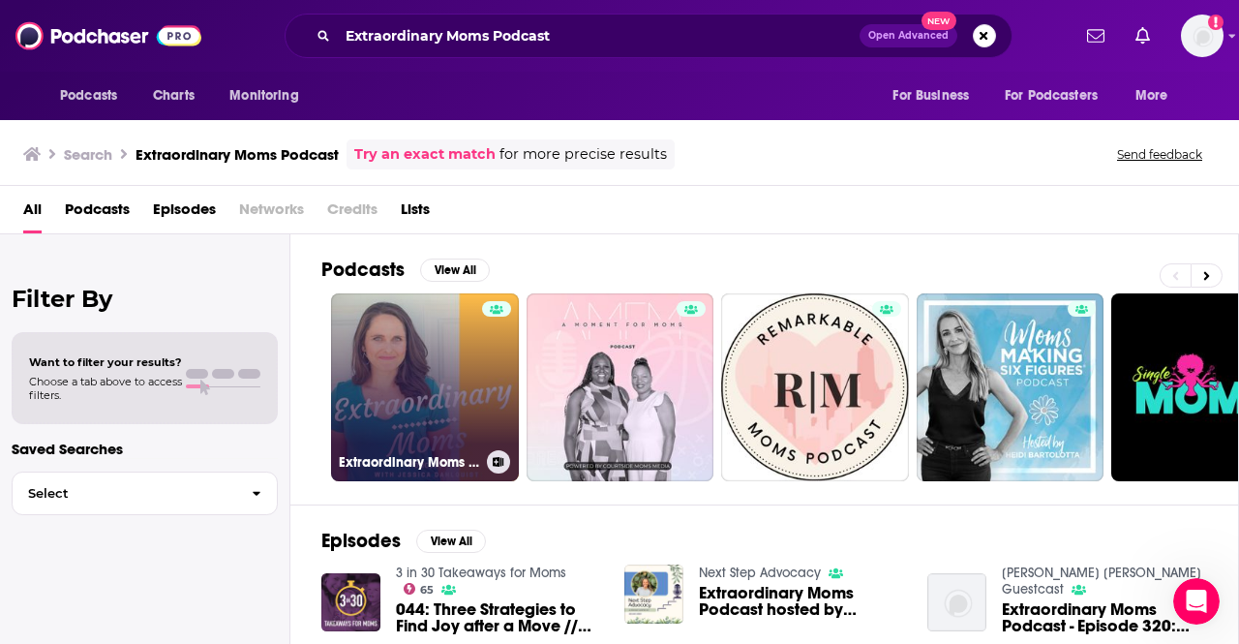
click at [488, 342] on div at bounding box center [496, 375] width 29 height 149
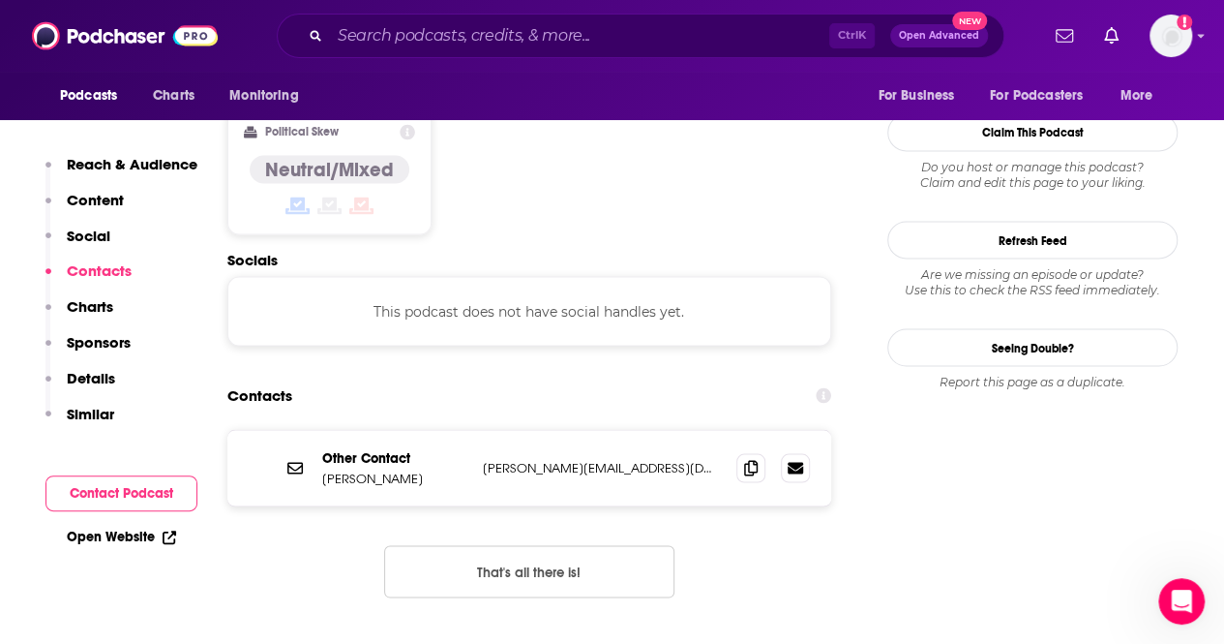
scroll to position [1692, 0]
drag, startPoint x: 447, startPoint y: 354, endPoint x: 394, endPoint y: 347, distance: 53.7
click at [394, 468] on p "[PERSON_NAME]" at bounding box center [394, 476] width 145 height 16
click at [749, 451] on span at bounding box center [751, 465] width 29 height 29
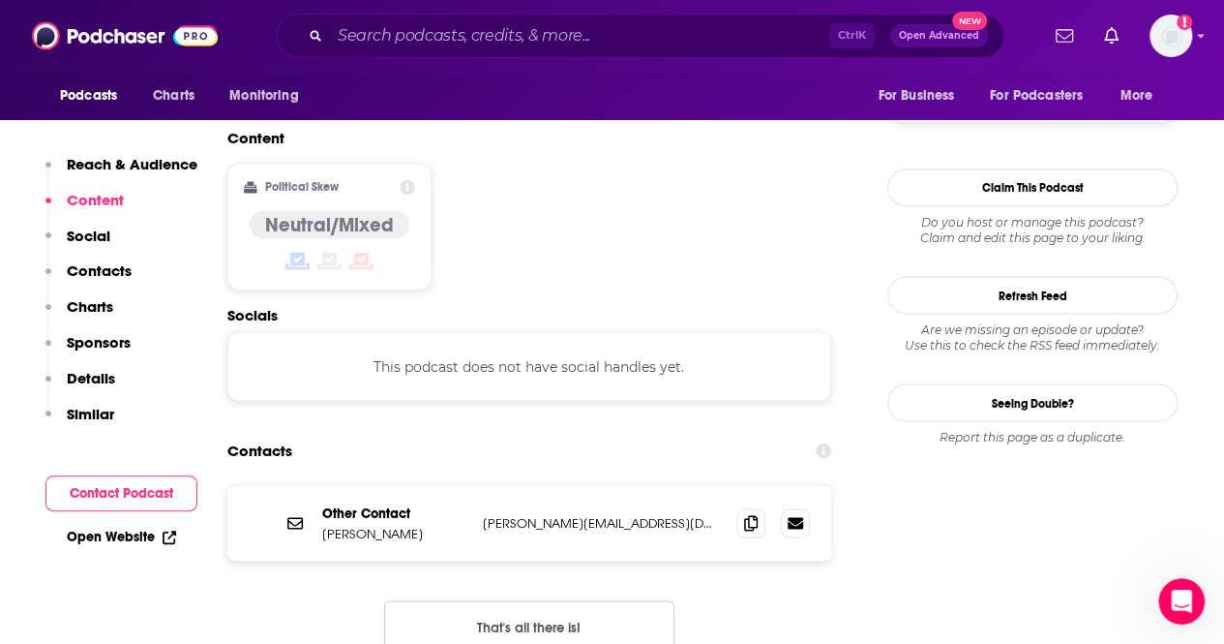
scroll to position [1712, 0]
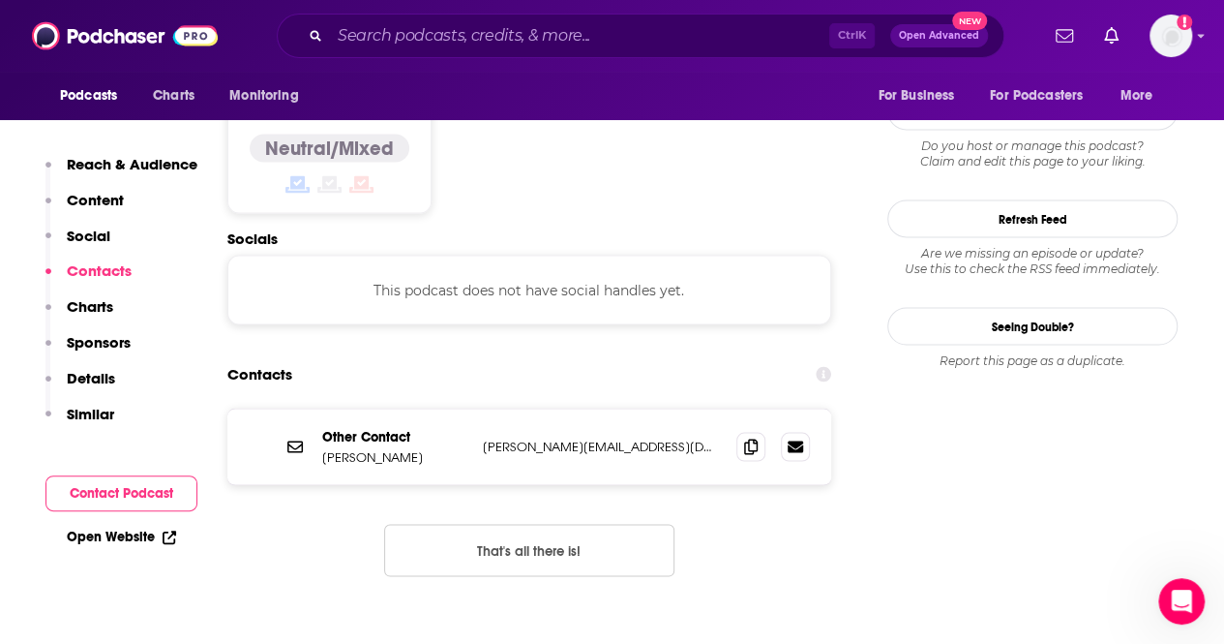
drag, startPoint x: 417, startPoint y: 341, endPoint x: 323, endPoint y: 334, distance: 94.1
click at [323, 448] on p "[PERSON_NAME]" at bounding box center [394, 456] width 145 height 16
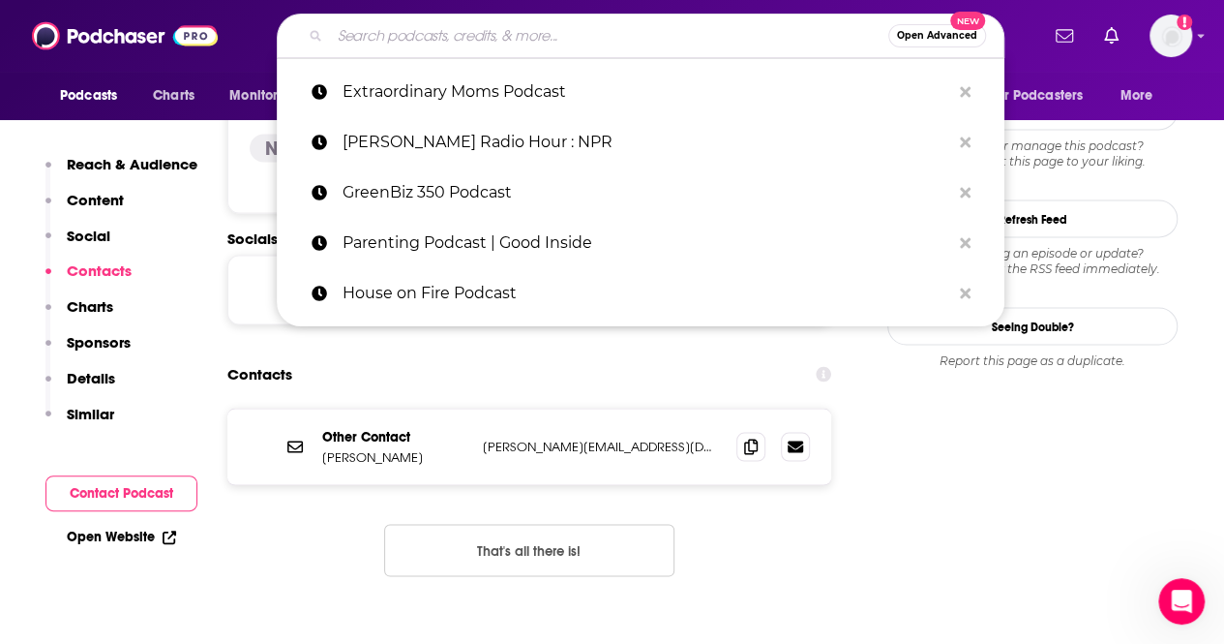
click at [411, 39] on input "Search podcasts, credits, & more..." at bounding box center [609, 35] width 558 height 31
paste input "[PERSON_NAME] Secrets of Adulthood"
type input "[PERSON_NAME] Secrets of Adulthood"
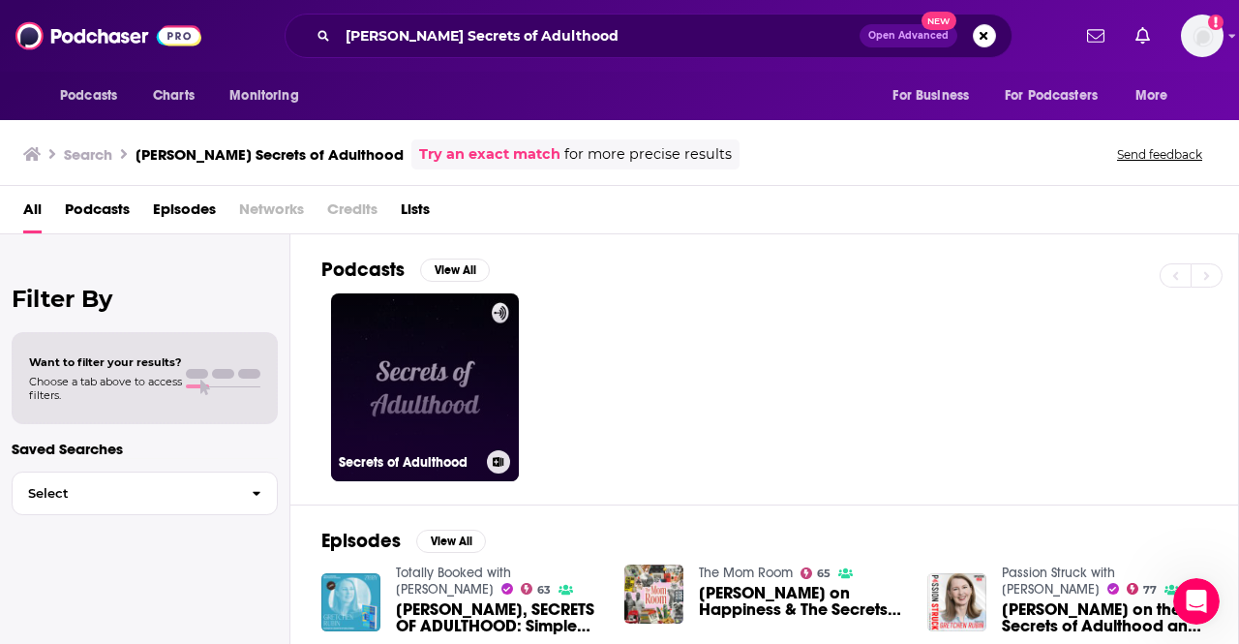
click at [408, 456] on h3 "Secrets of Adulthood" at bounding box center [409, 462] width 140 height 16
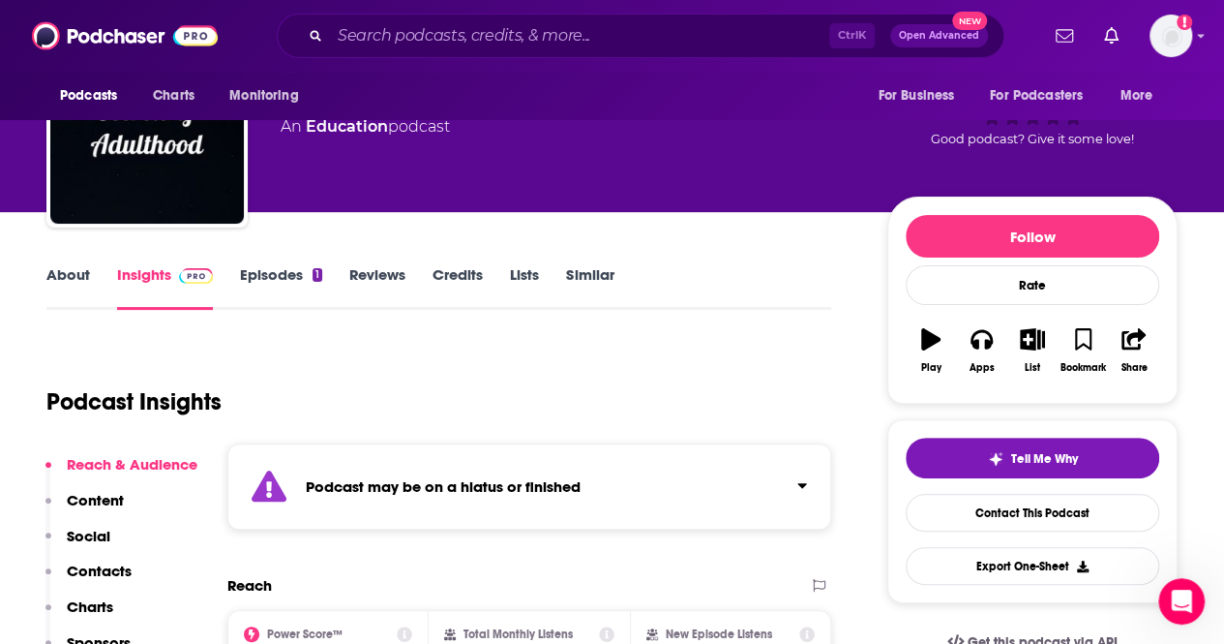
scroll to position [56, 0]
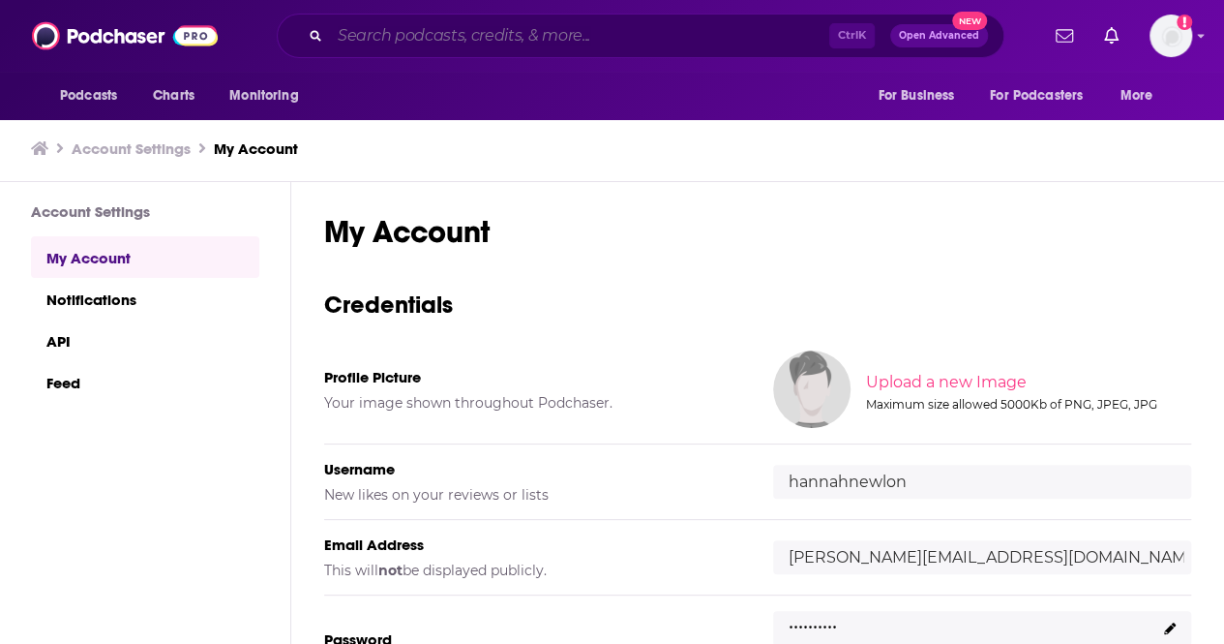
click at [387, 45] on input "Search podcasts, credits, & more..." at bounding box center [579, 35] width 499 height 31
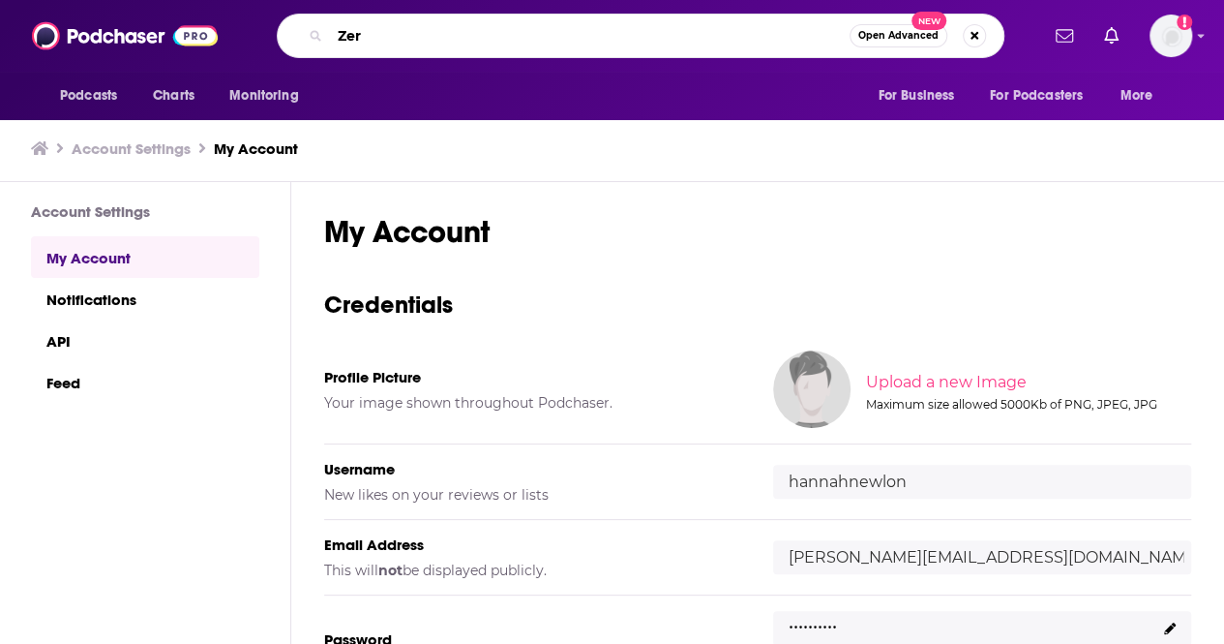
type input "Zero"
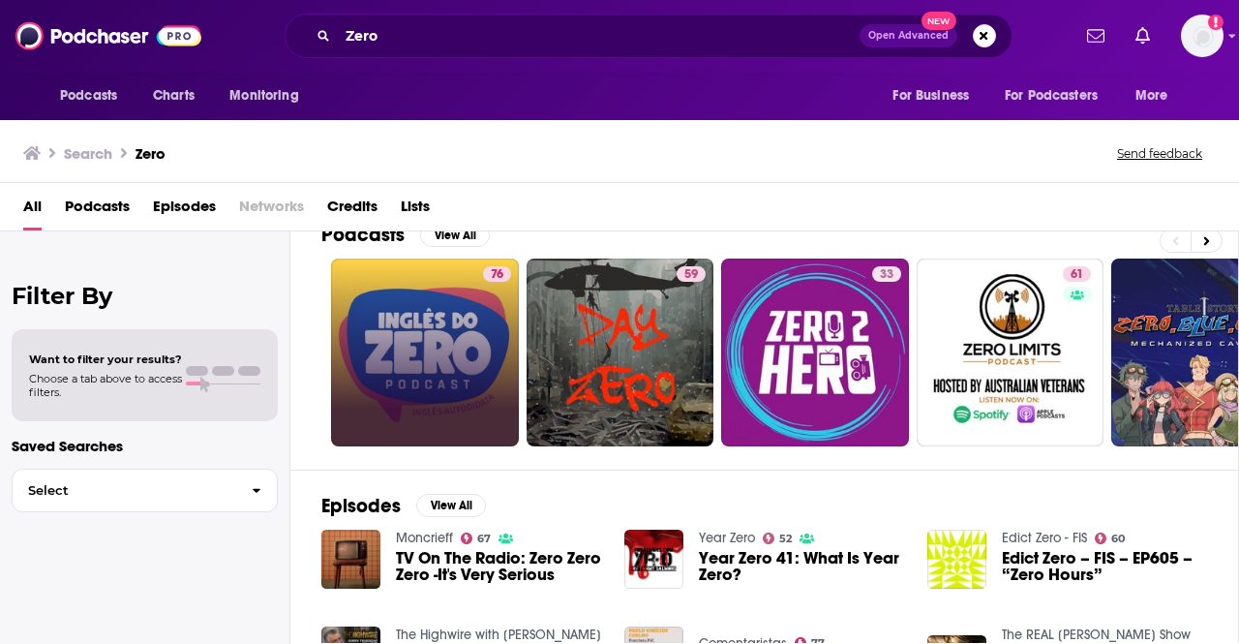
scroll to position [29, 0]
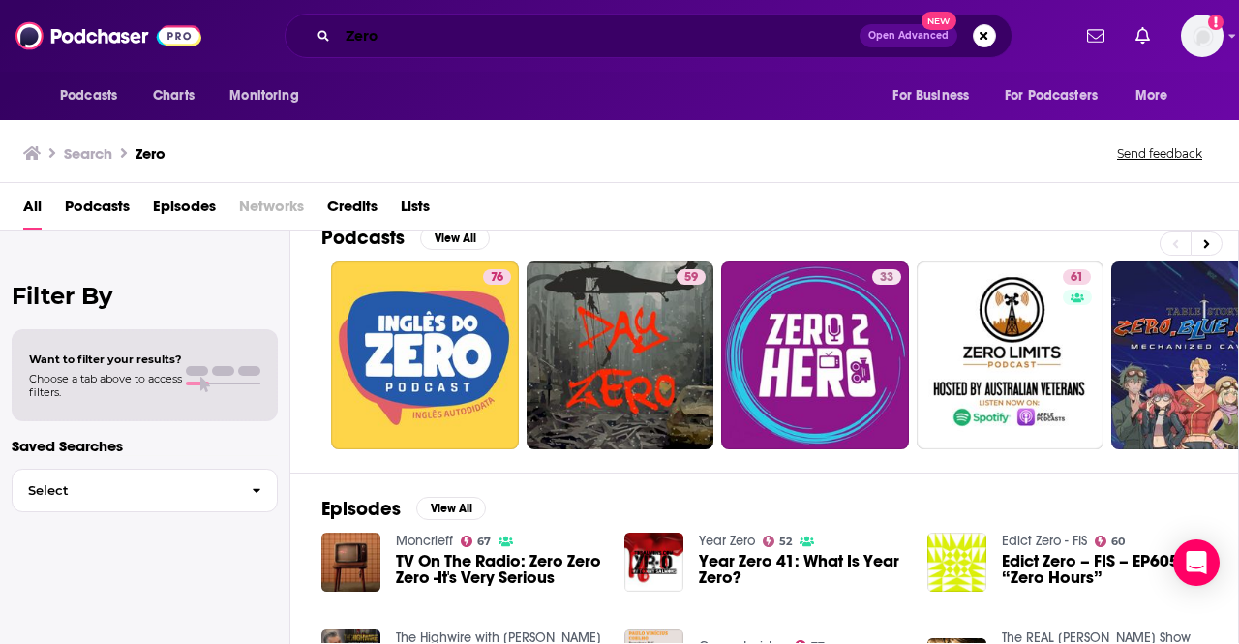
click at [453, 35] on input "Zero" at bounding box center [599, 35] width 522 height 31
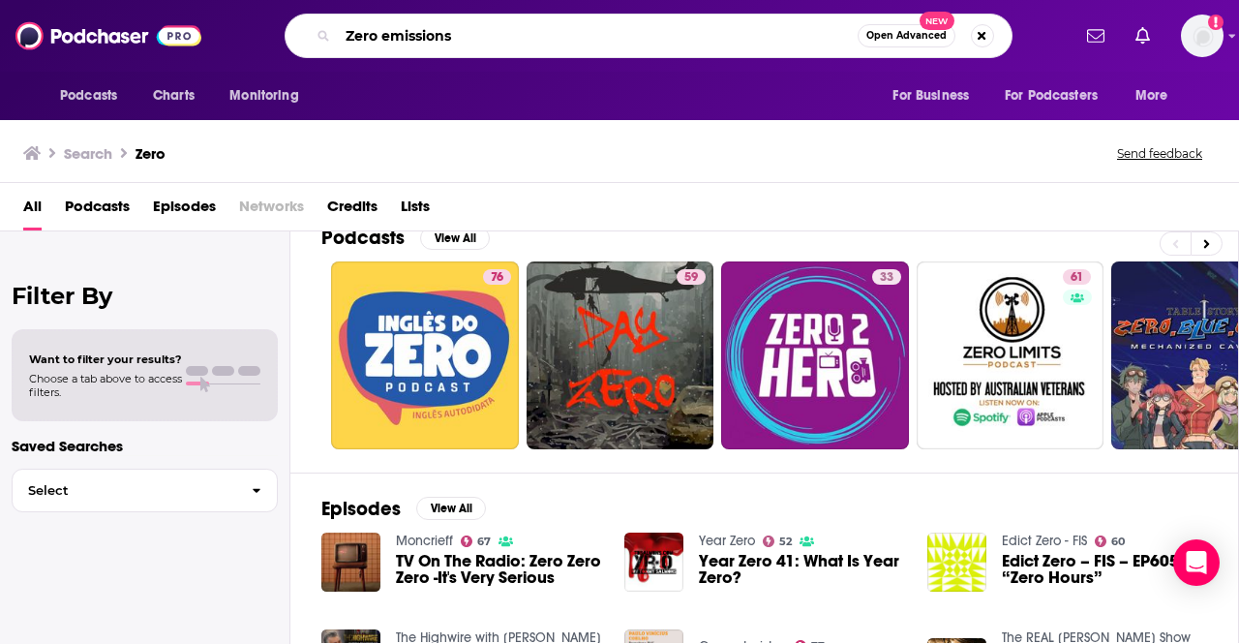
type input "Zero emissions"
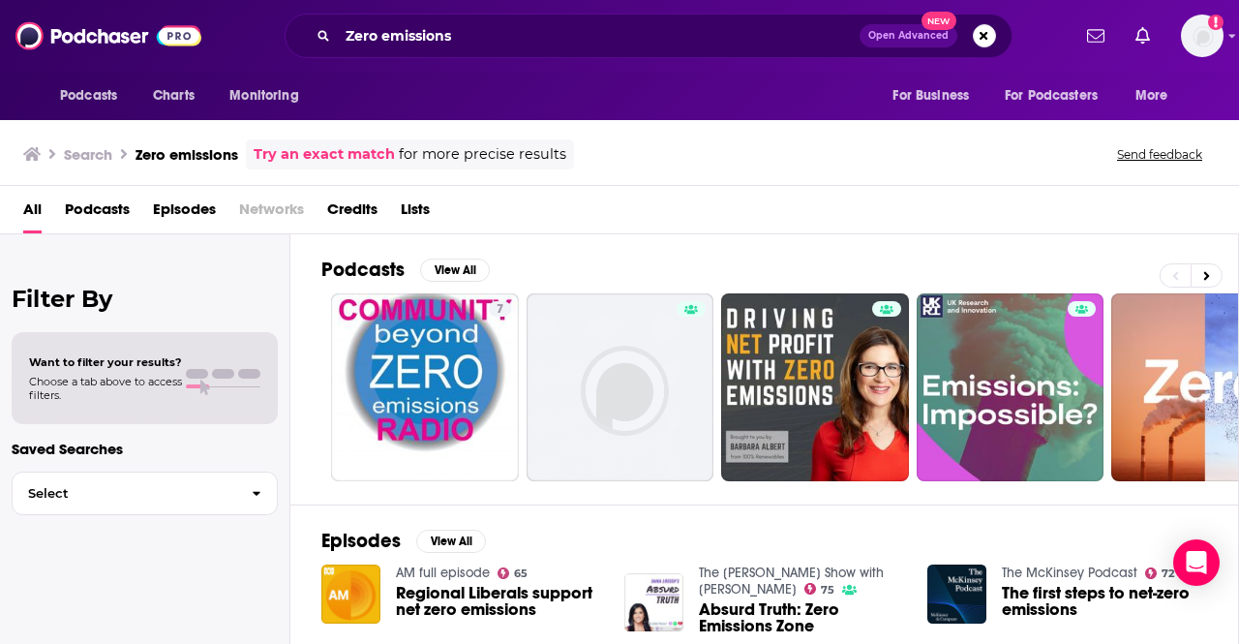
click at [2, 636] on div "Filter By Want to filter your results? Choose a tab above to access filters. Sa…" at bounding box center [145, 556] width 290 height 644
